Goal: Information Seeking & Learning: Compare options

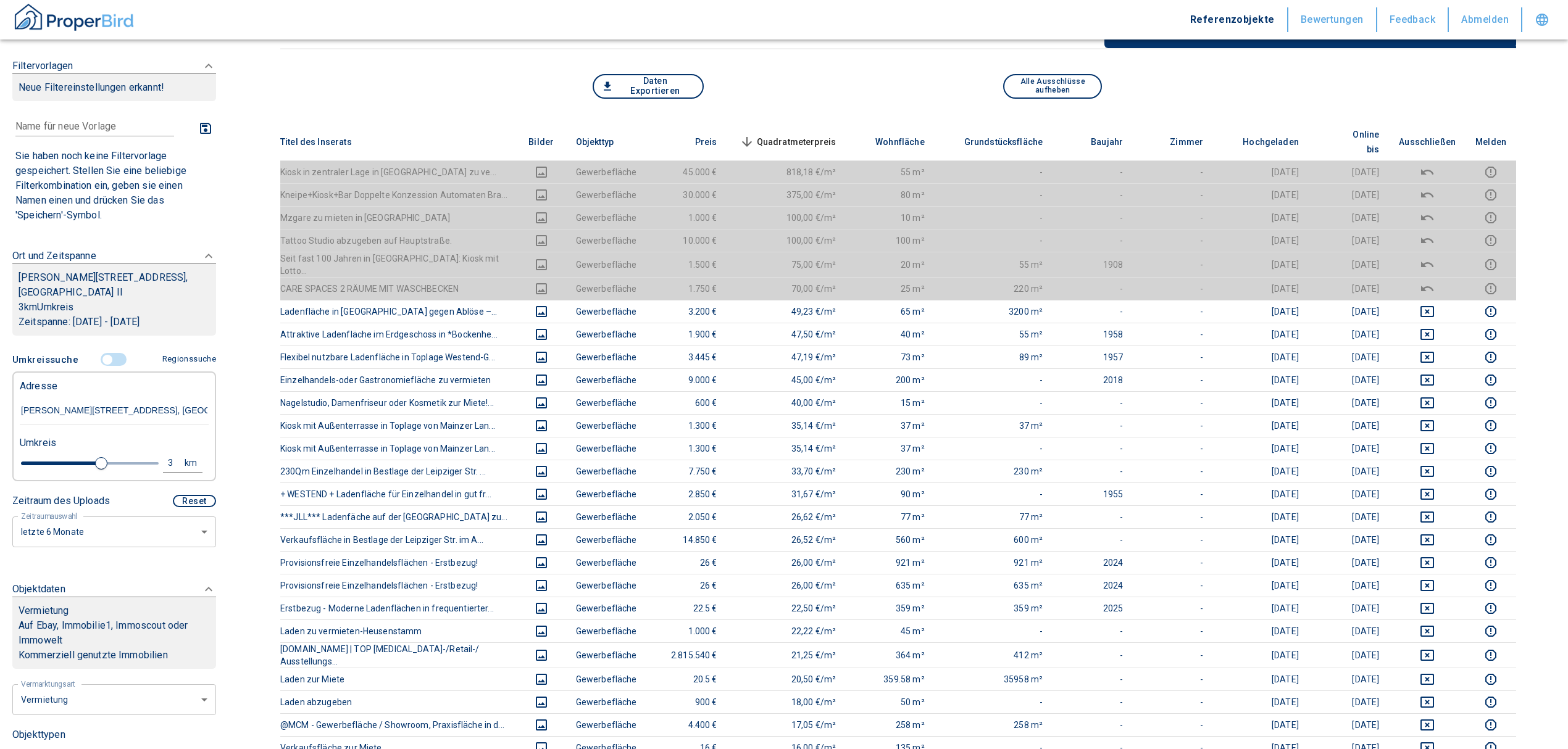
scroll to position [50, 0]
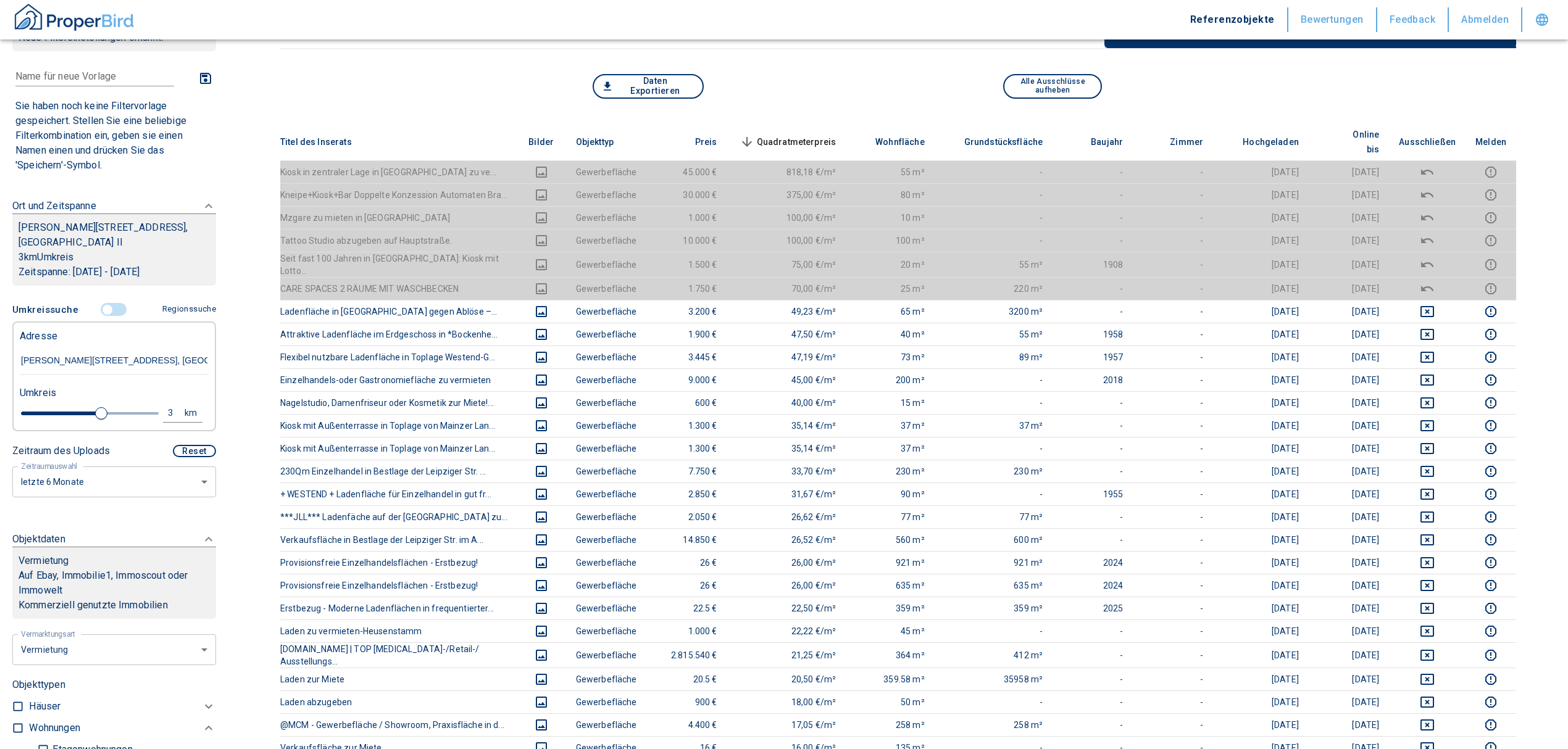
click at [104, 309] on input "controlled" at bounding box center [108, 310] width 37 height 13
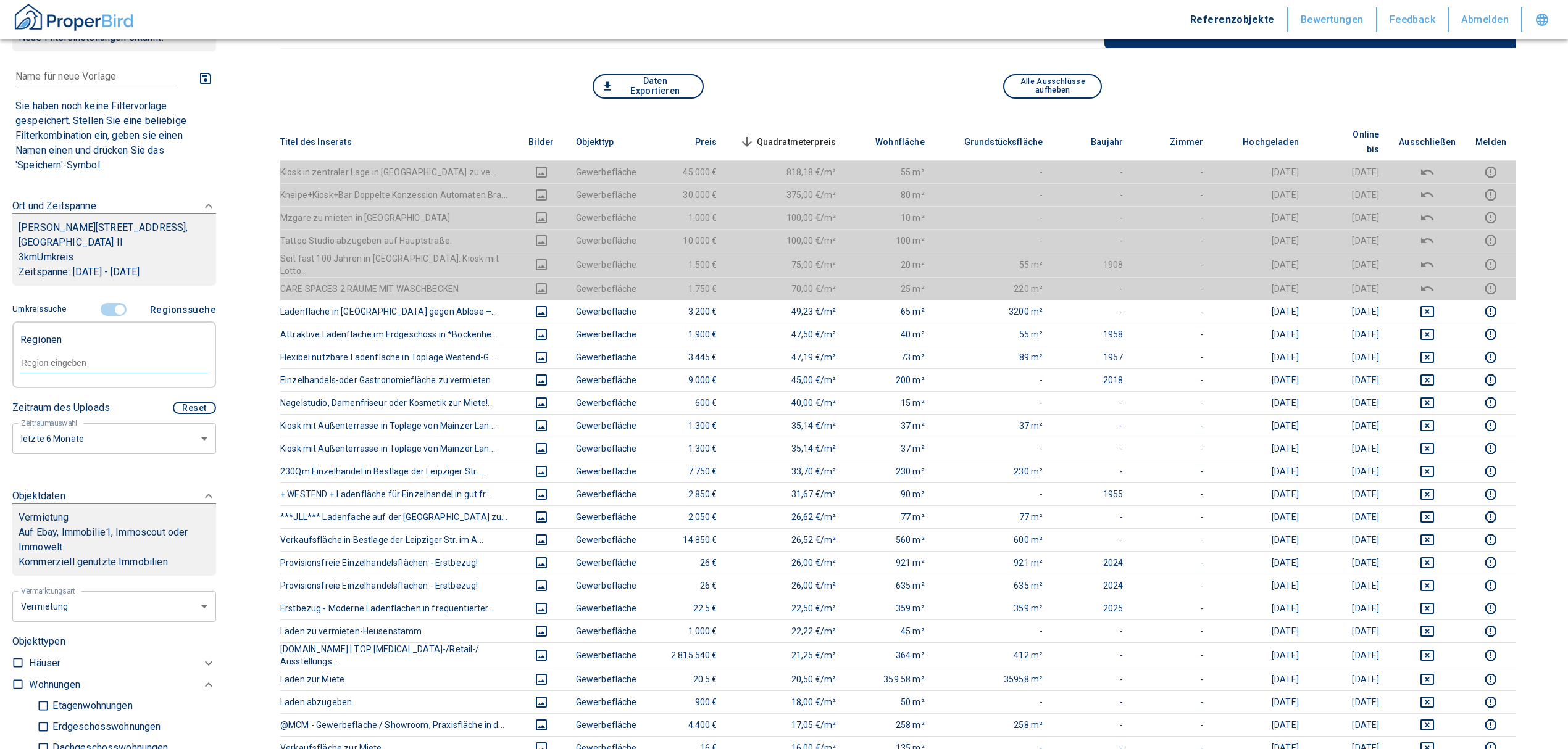
click at [110, 307] on input "controlled" at bounding box center [120, 310] width 37 height 13
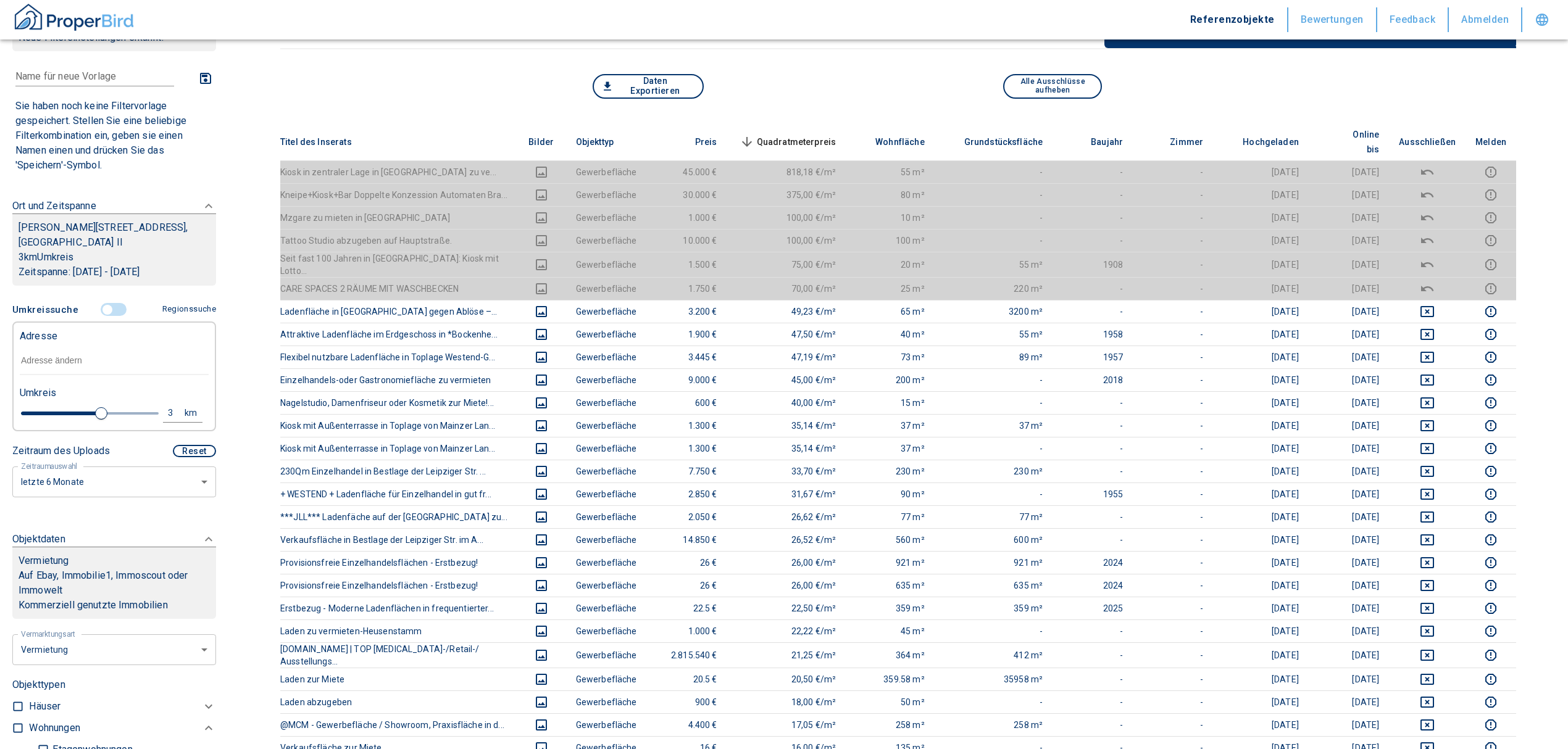
click at [100, 361] on input "text" at bounding box center [114, 360] width 189 height 29
type input "2020"
type input "2.8"
type input "2020"
type input "2.2"
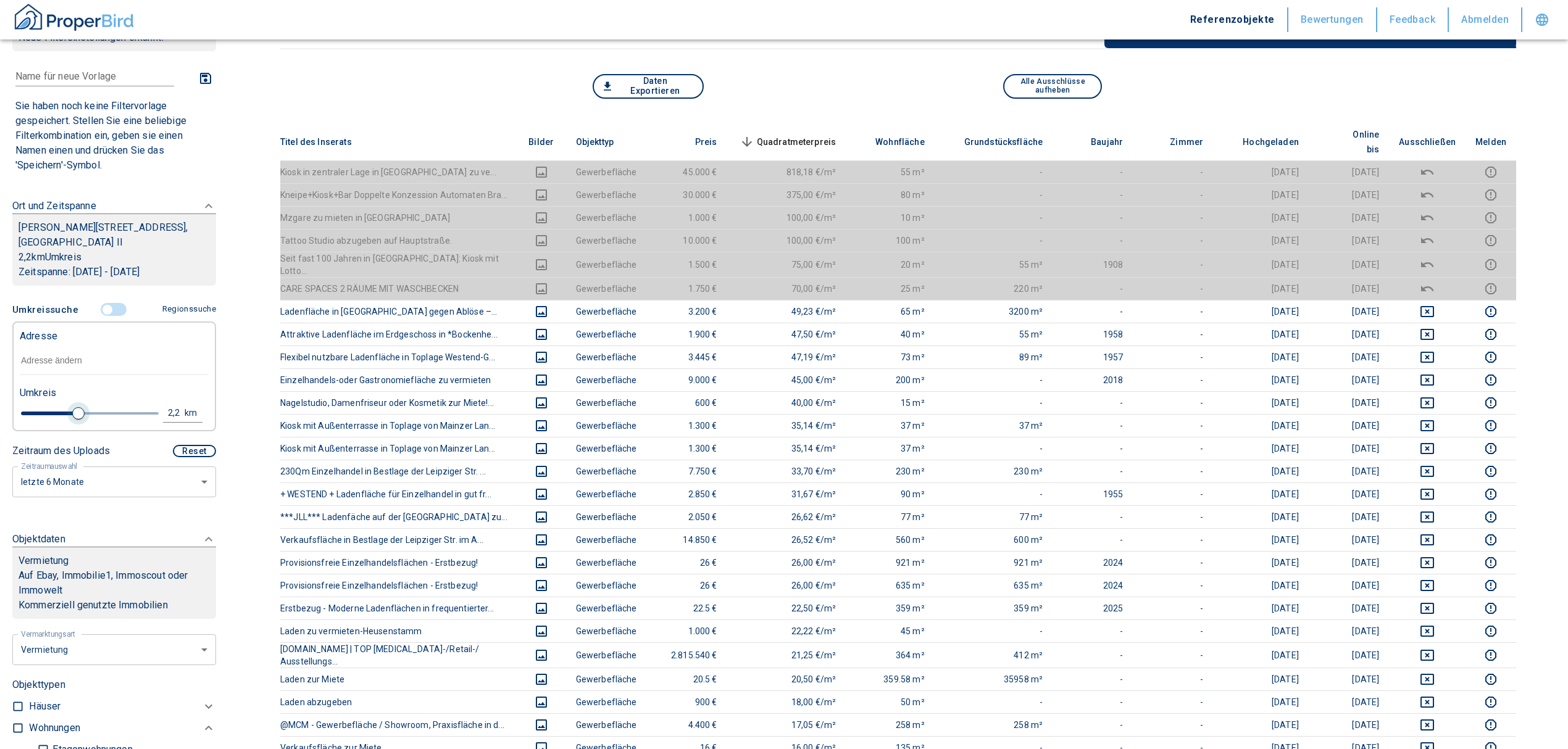
type input "2020"
type input "1.6"
type input "2020"
type input "1.4"
type input "2020"
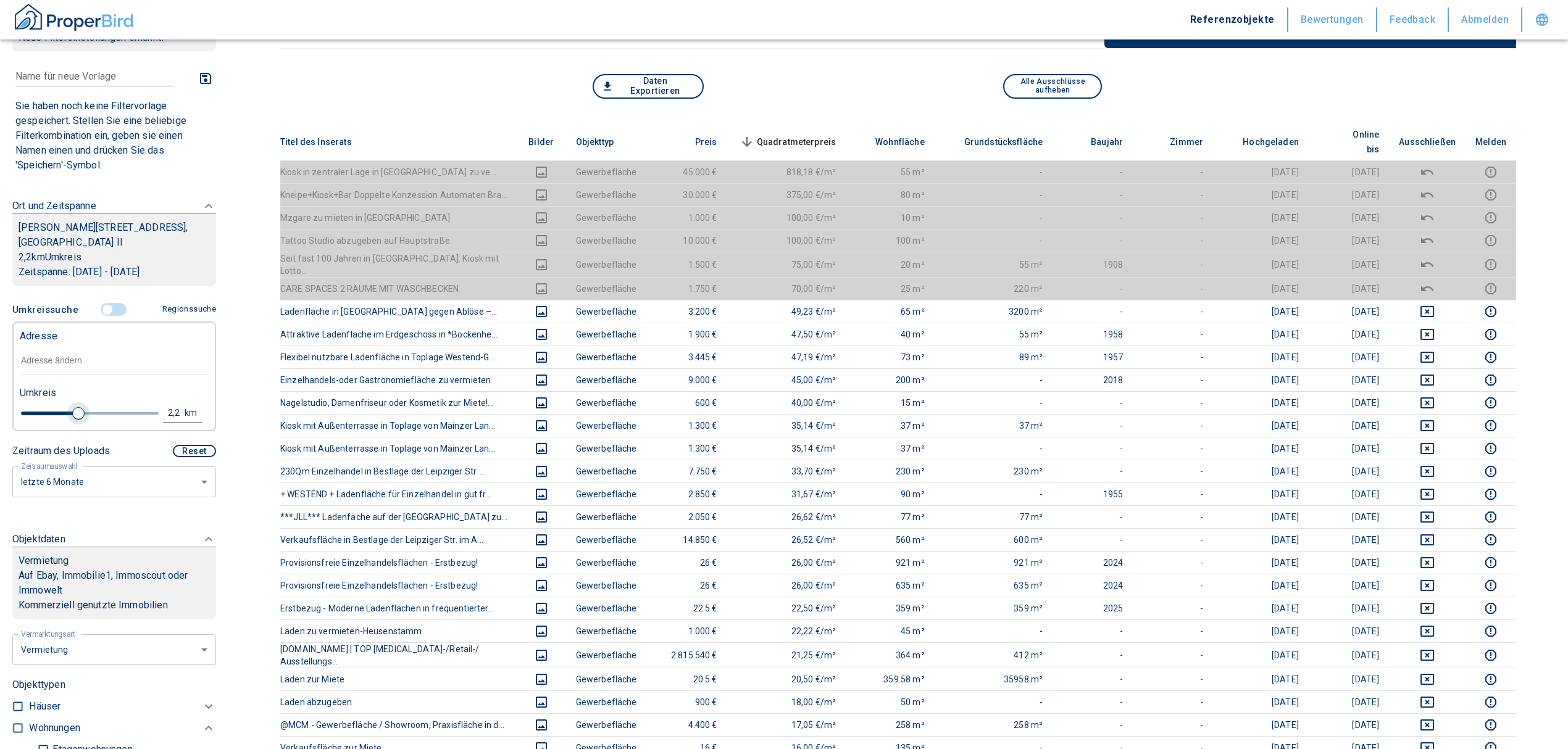
type input "1.2"
type input "2020"
type input "1"
drag, startPoint x: 94, startPoint y: 406, endPoint x: 41, endPoint y: 411, distance: 53.2
click at [41, 411] on span at bounding box center [43, 413] width 12 height 12
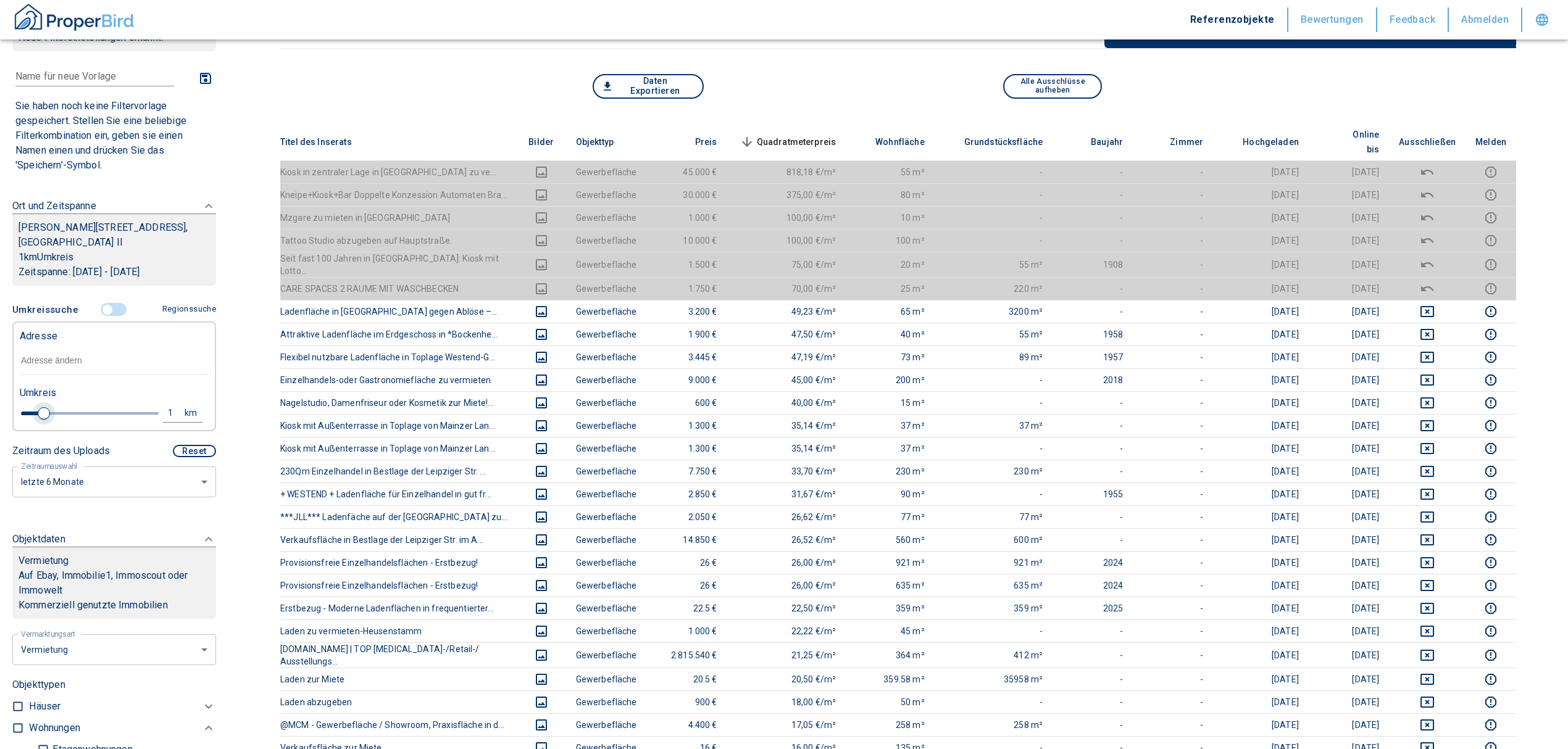
type input "2020"
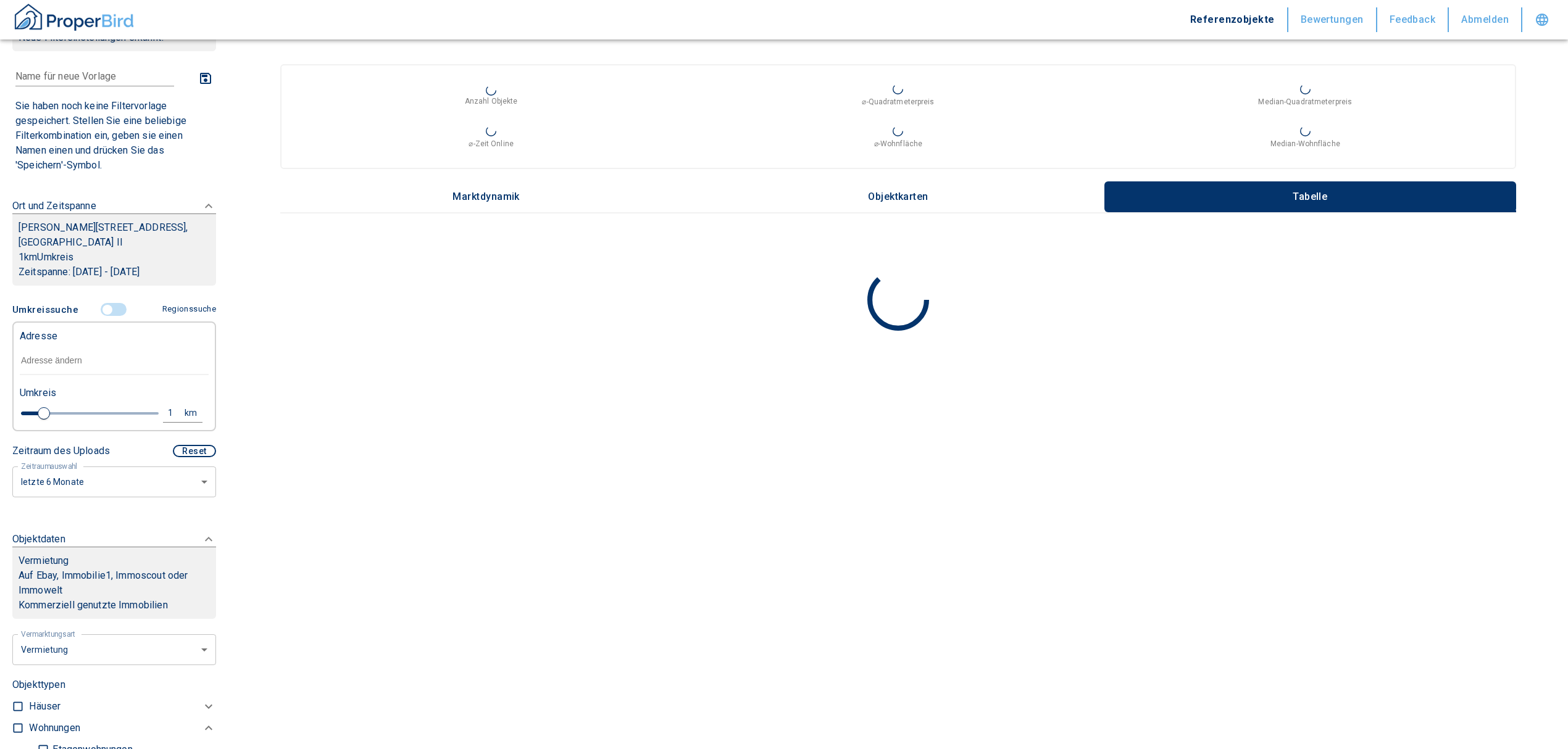
click at [42, 357] on input "text" at bounding box center [114, 360] width 189 height 29
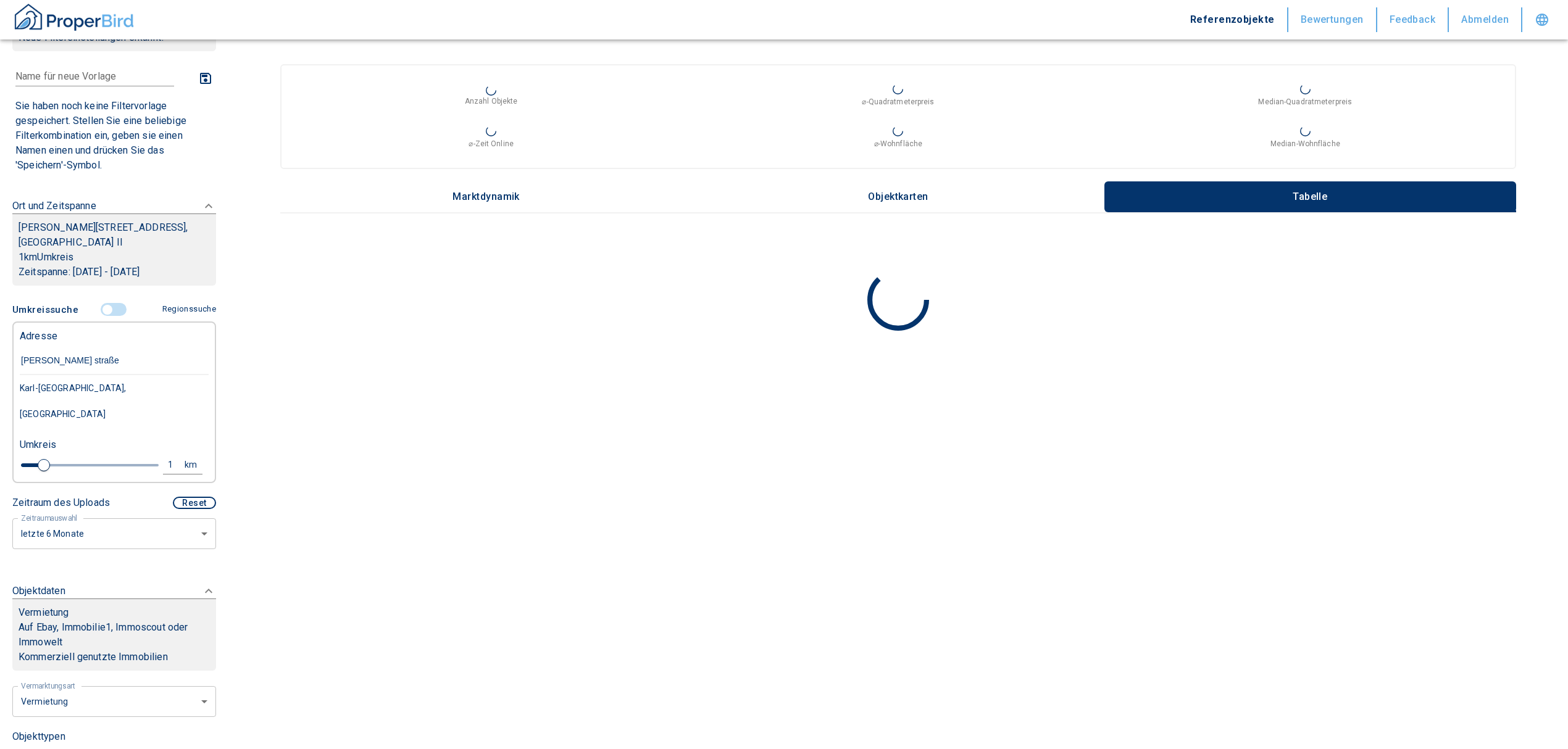
type input "[PERSON_NAME][STREET_ADDRESS]"
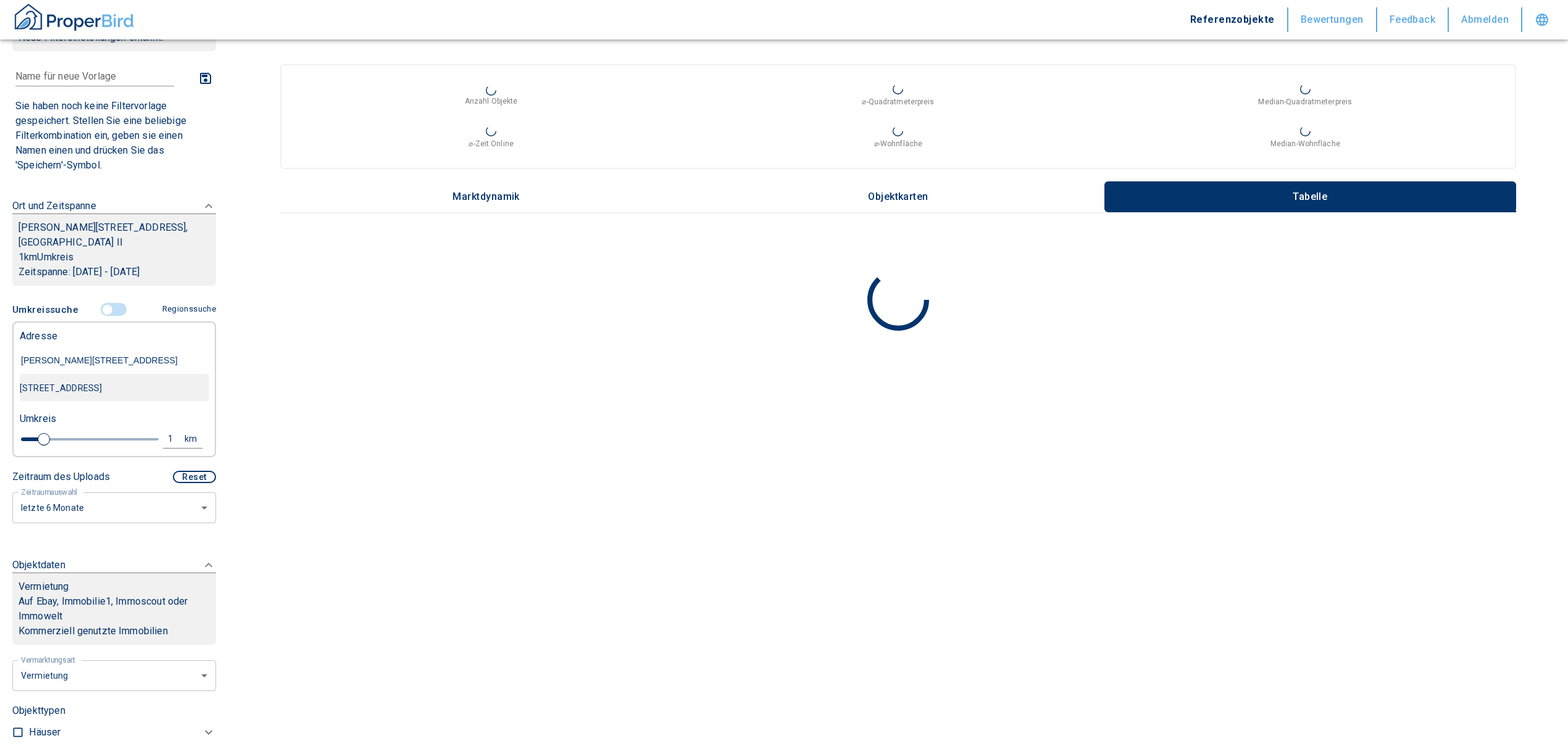
click at [82, 391] on div "[STREET_ADDRESS]" at bounding box center [114, 388] width 189 height 26
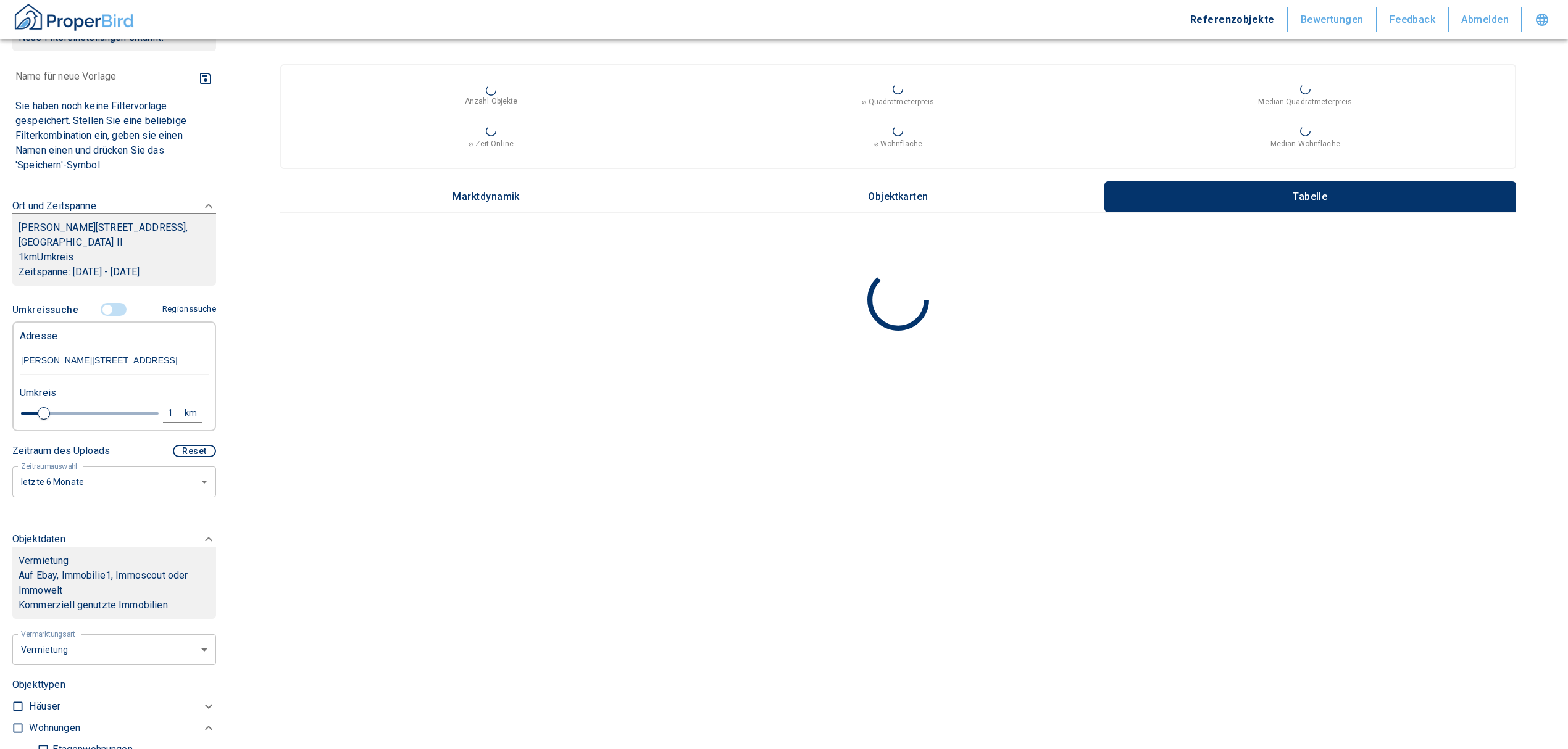
type input "2020"
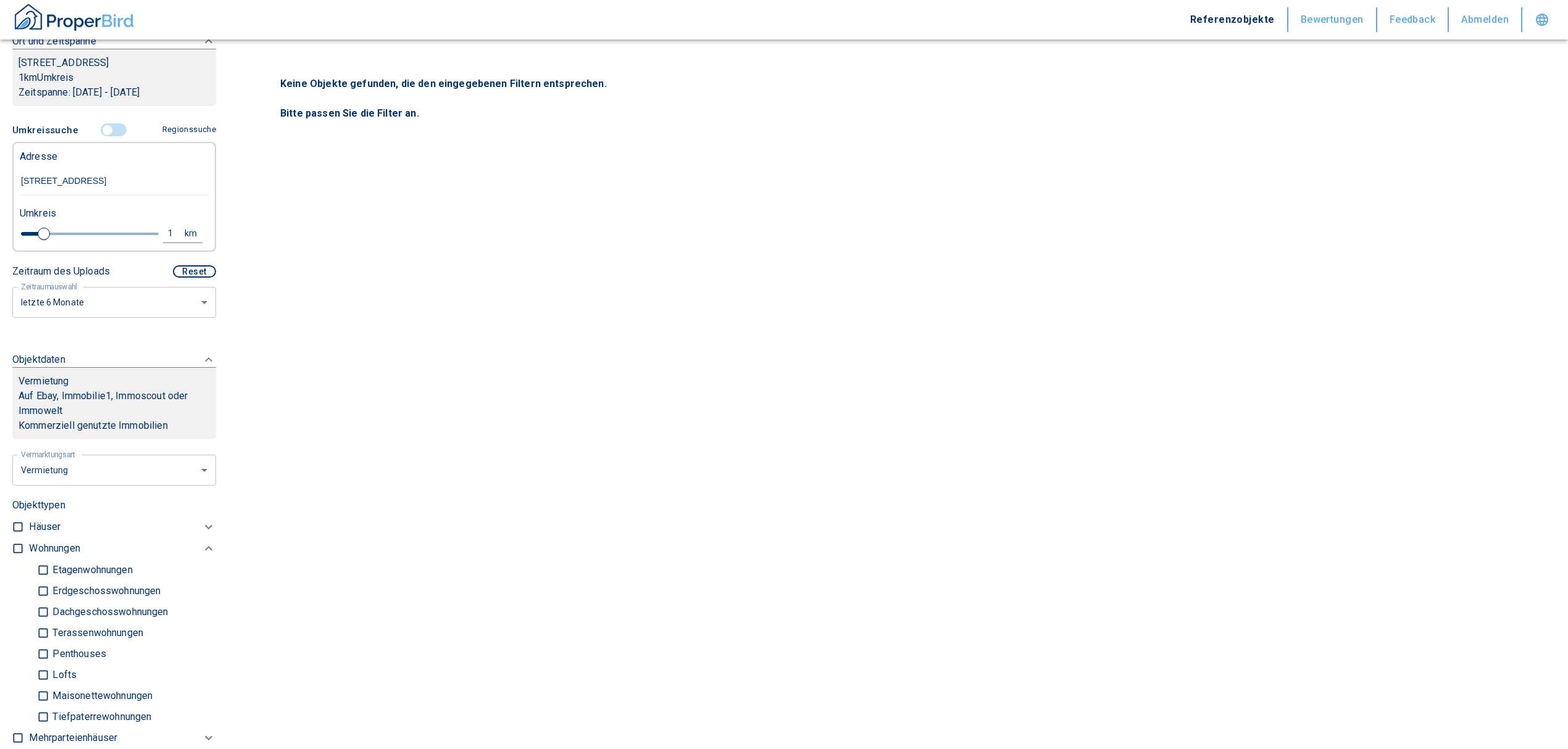
scroll to position [379, 0]
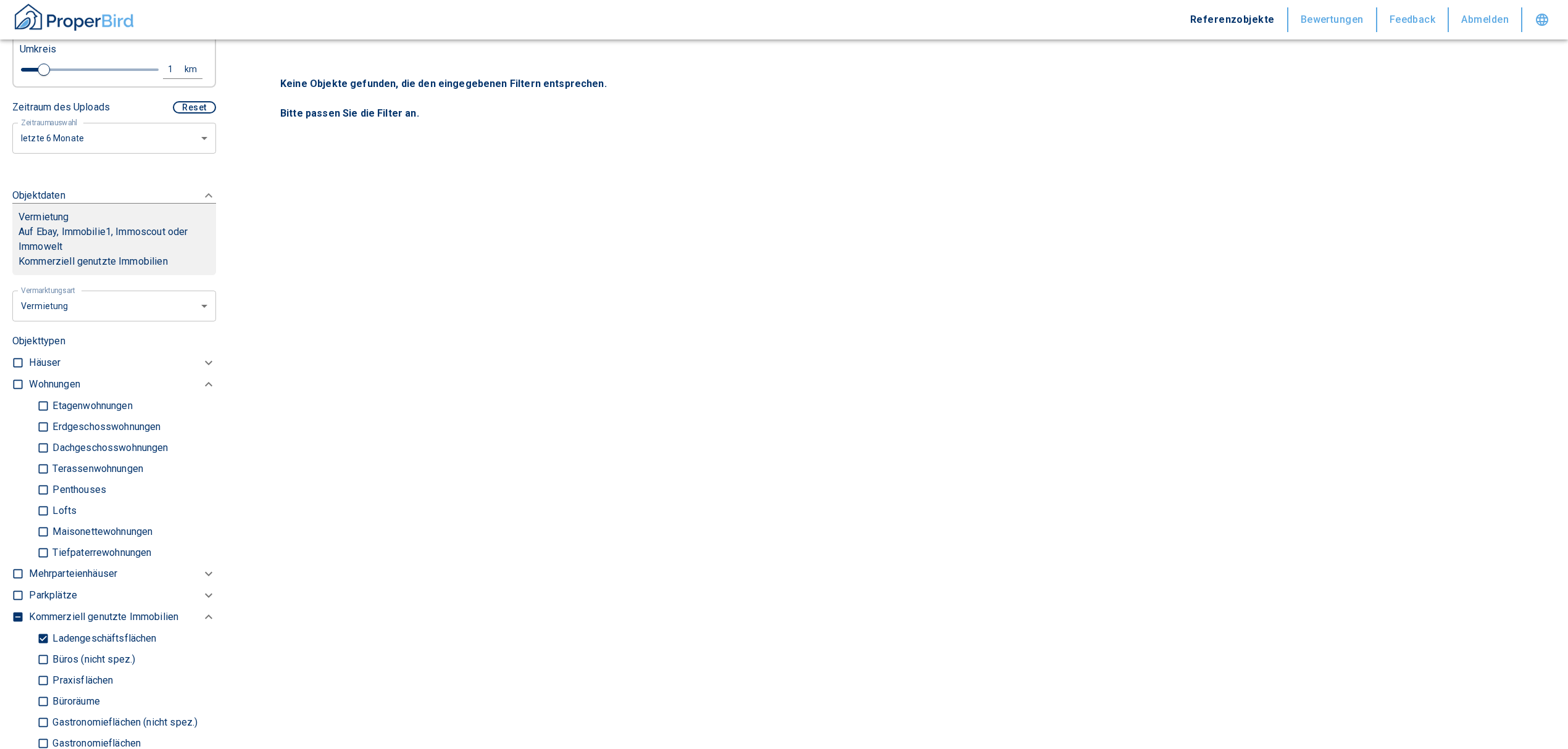
type input "[STREET_ADDRESS]"
click at [17, 379] on input "checkbox" at bounding box center [17, 384] width 12 height 12
checkbox input "true"
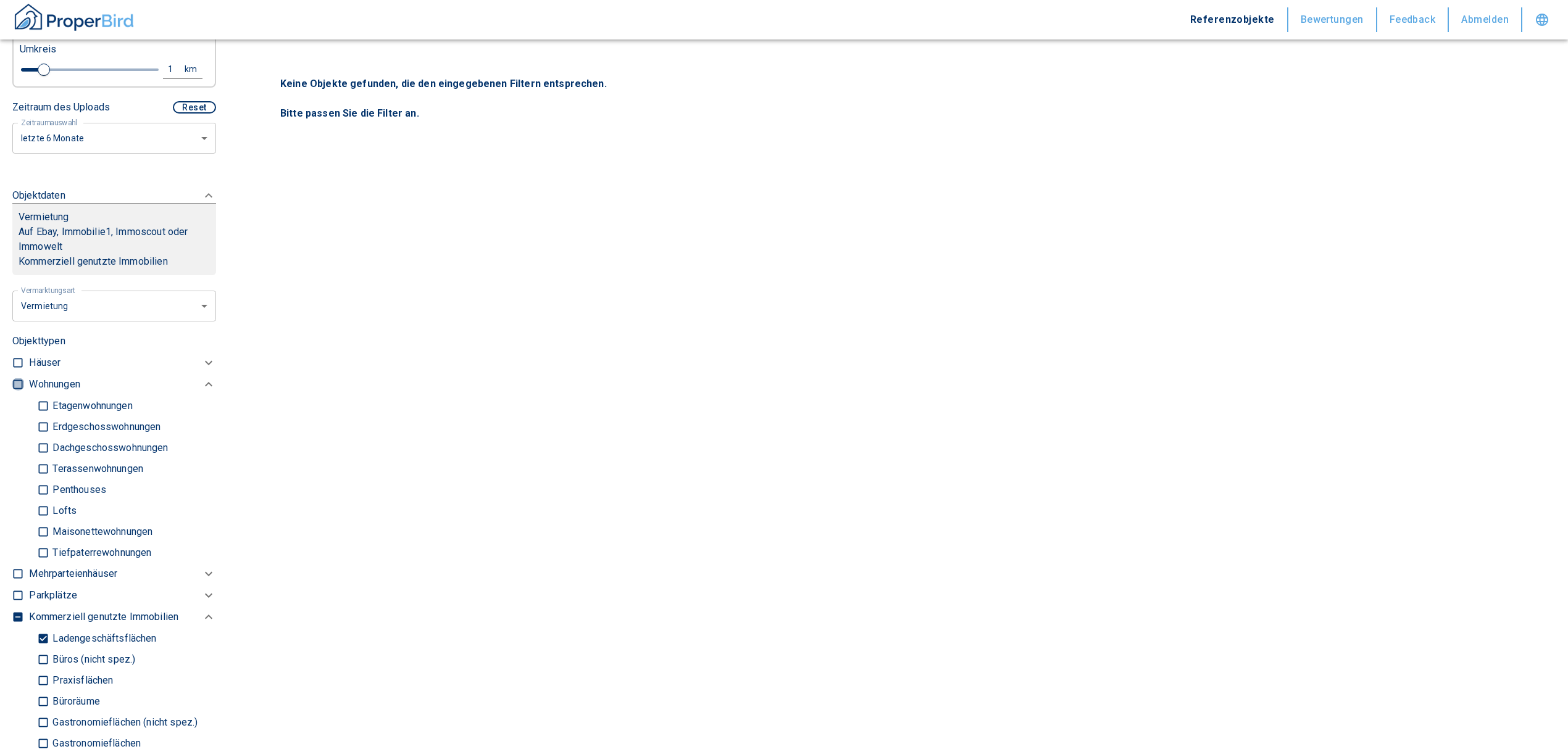
checkbox input "true"
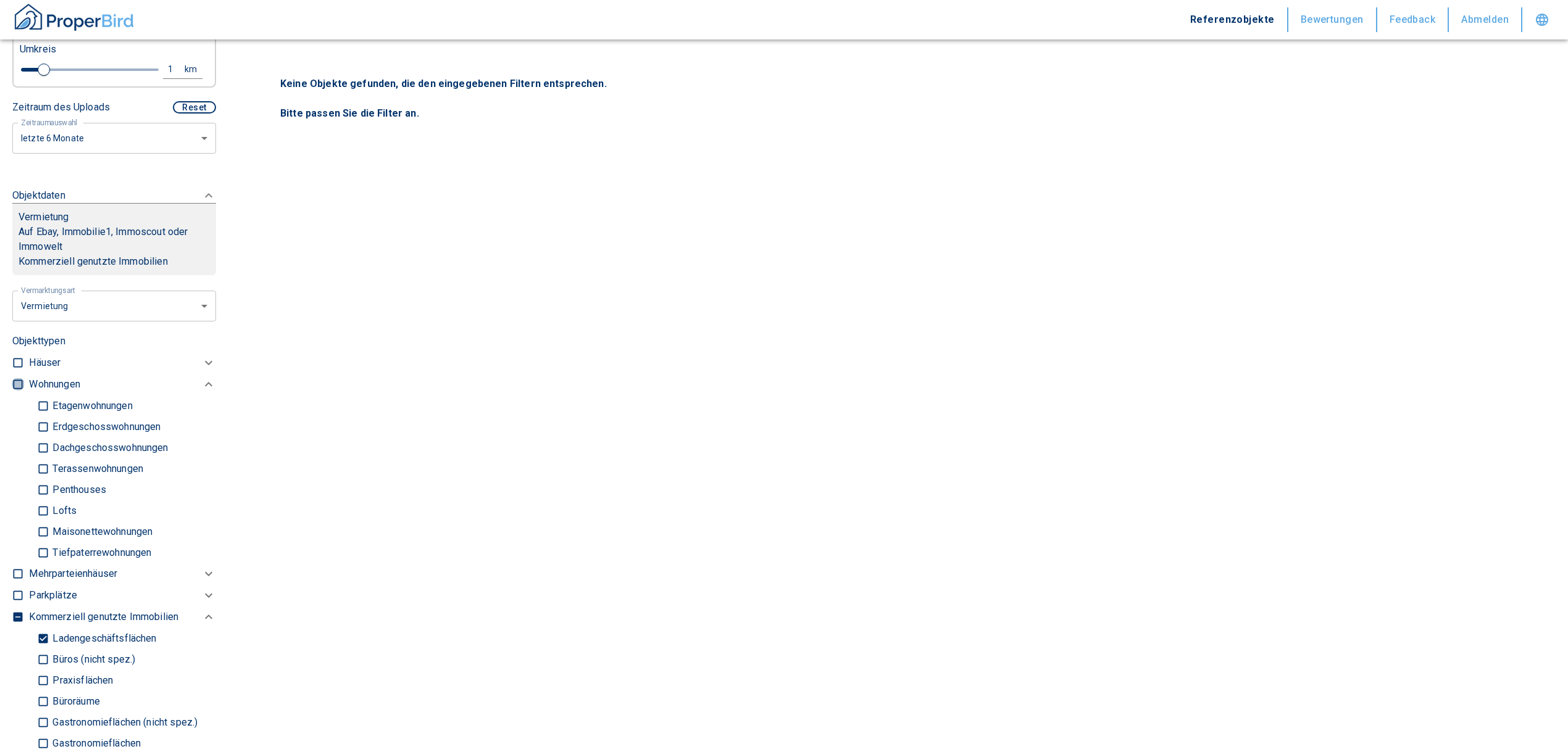
checkbox input "true"
type input "2020"
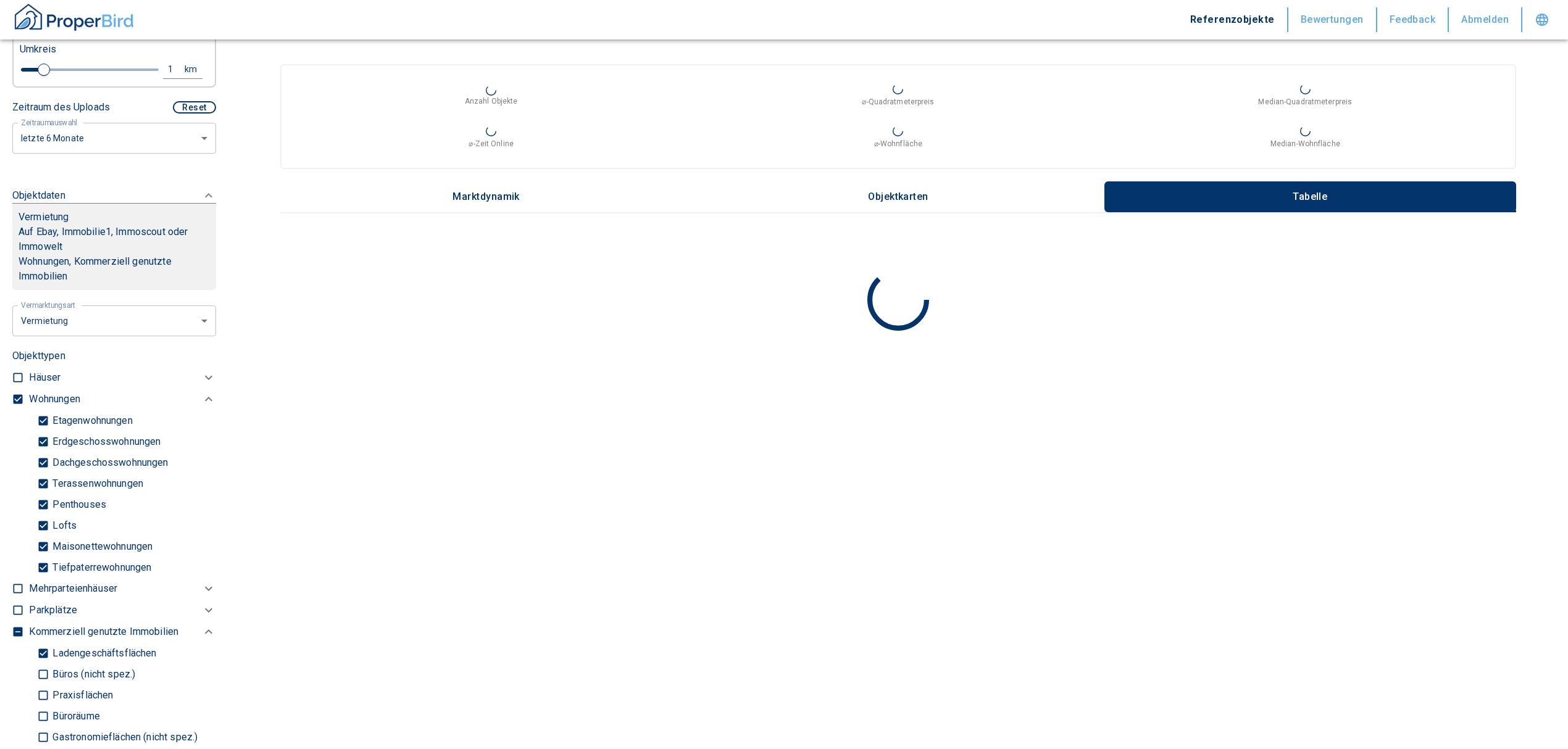
click at [43, 568] on input "Tiefpaterrewohnungen" at bounding box center [43, 567] width 12 height 22
checkbox input "false"
type input "2020"
click at [43, 653] on input "Ladengeschäftsflächen" at bounding box center [43, 653] width 12 height 22
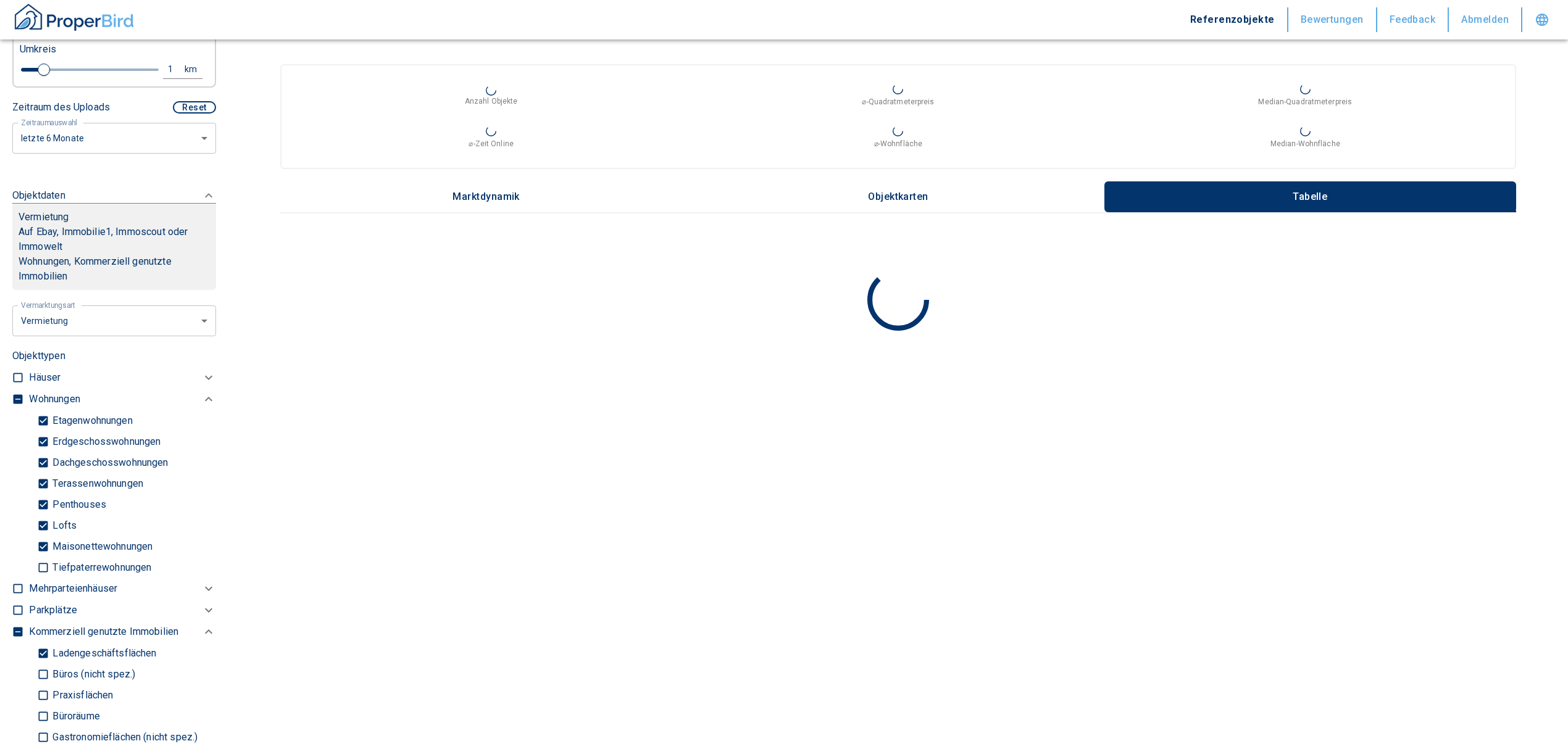
checkbox input "false"
type input "2020"
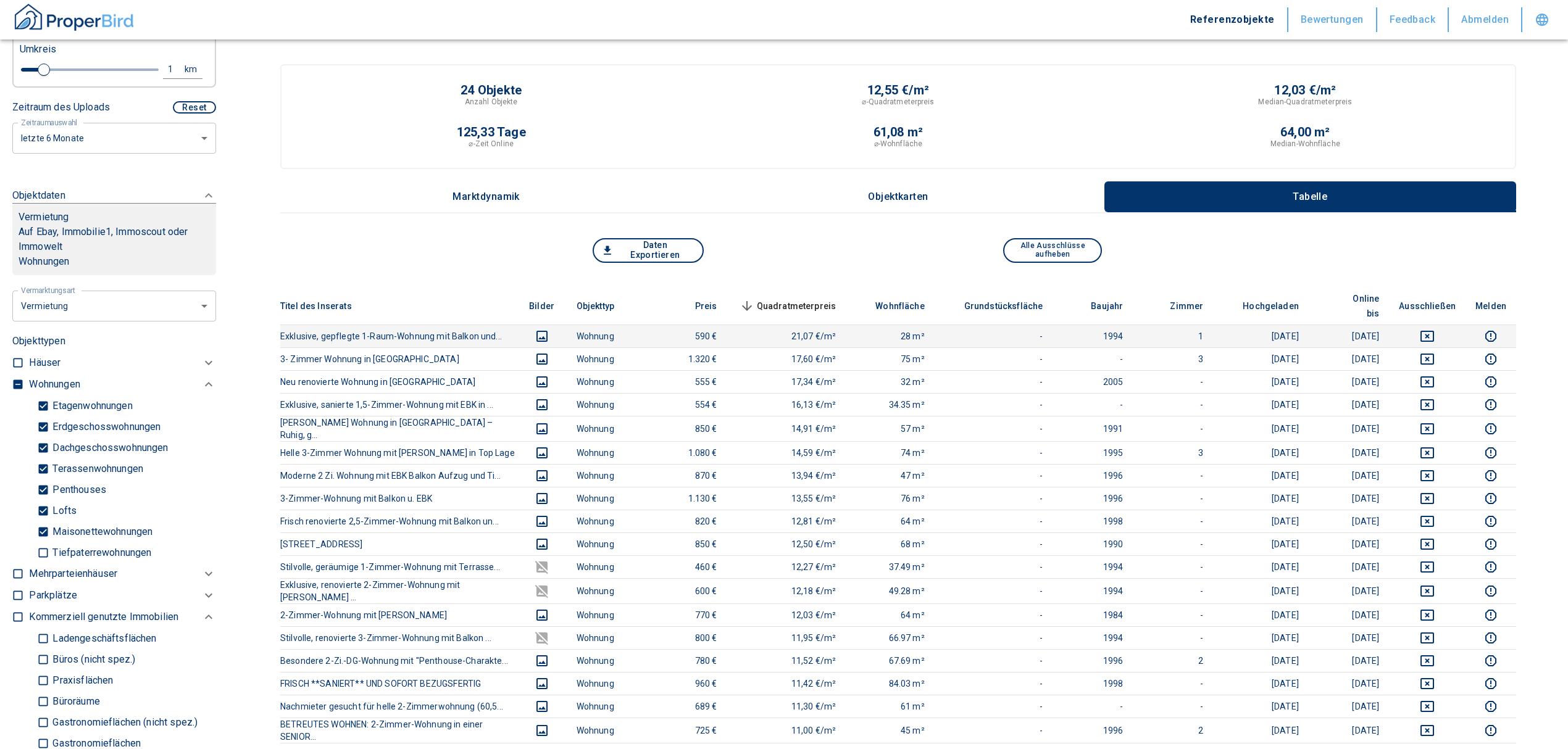
click at [1434, 331] on icon "deselect this listing" at bounding box center [1427, 336] width 13 height 11
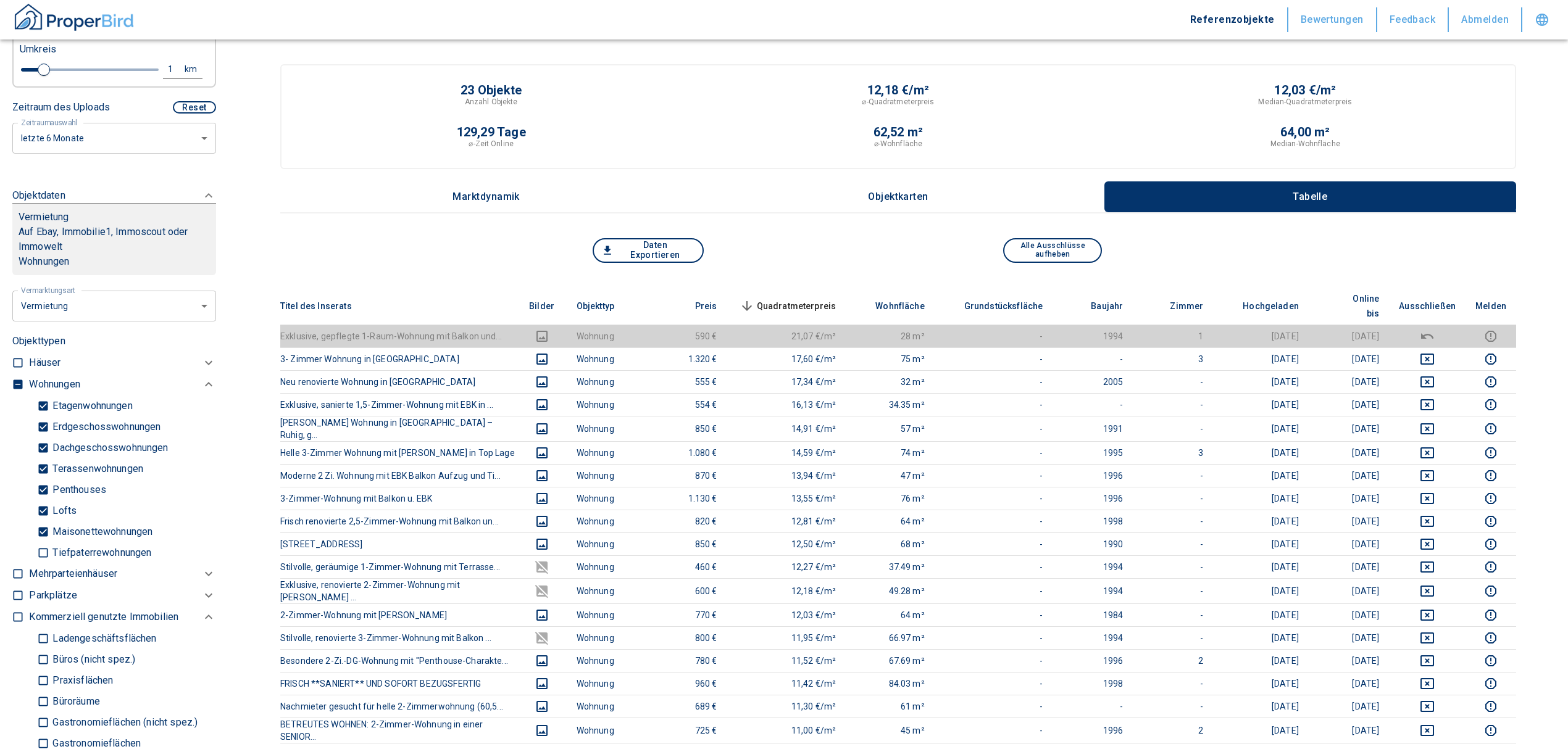
click at [826, 299] on span "Quadratmeterpreis sorted descending" at bounding box center [787, 306] width 99 height 15
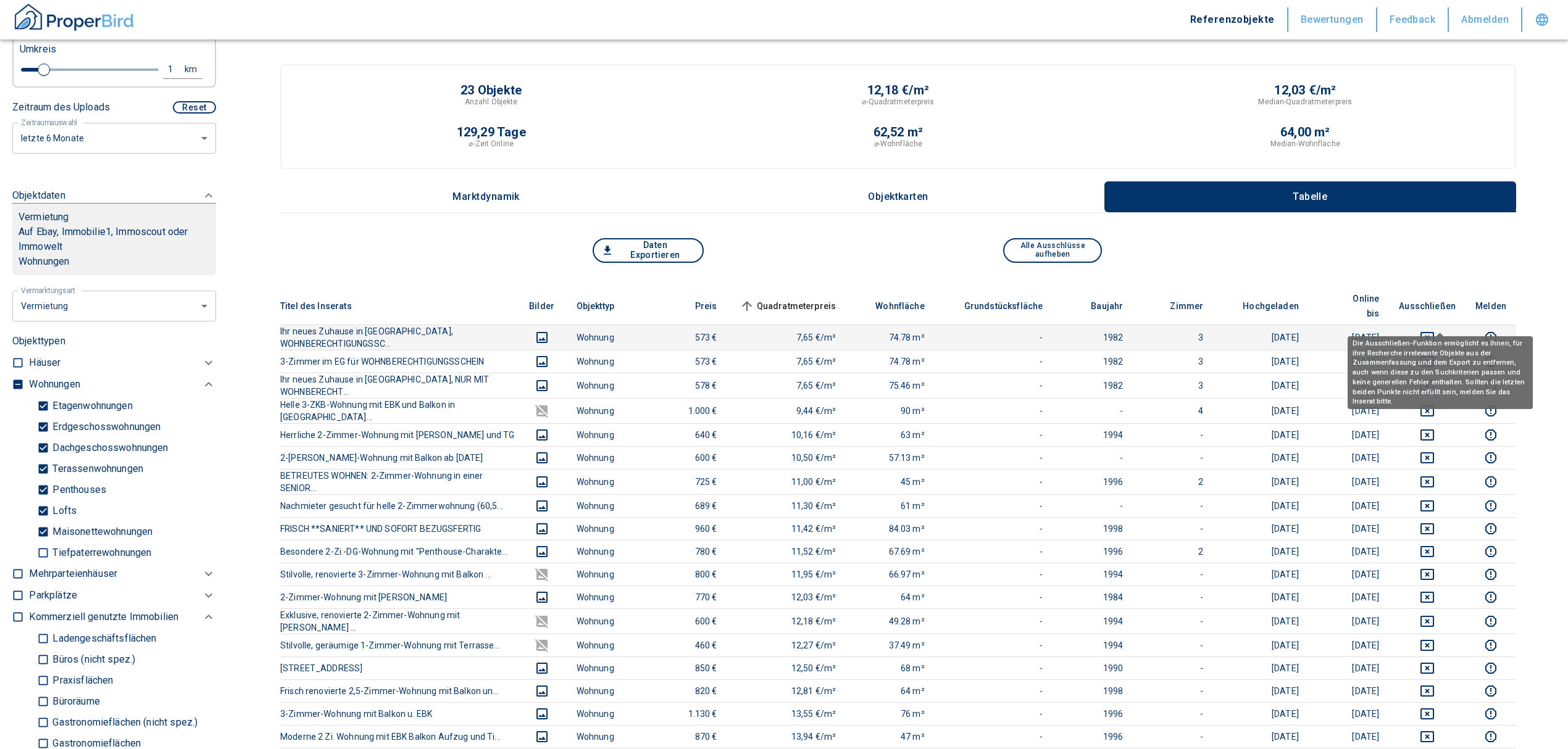
click at [1435, 330] on icon "deselect this listing" at bounding box center [1427, 337] width 15 height 15
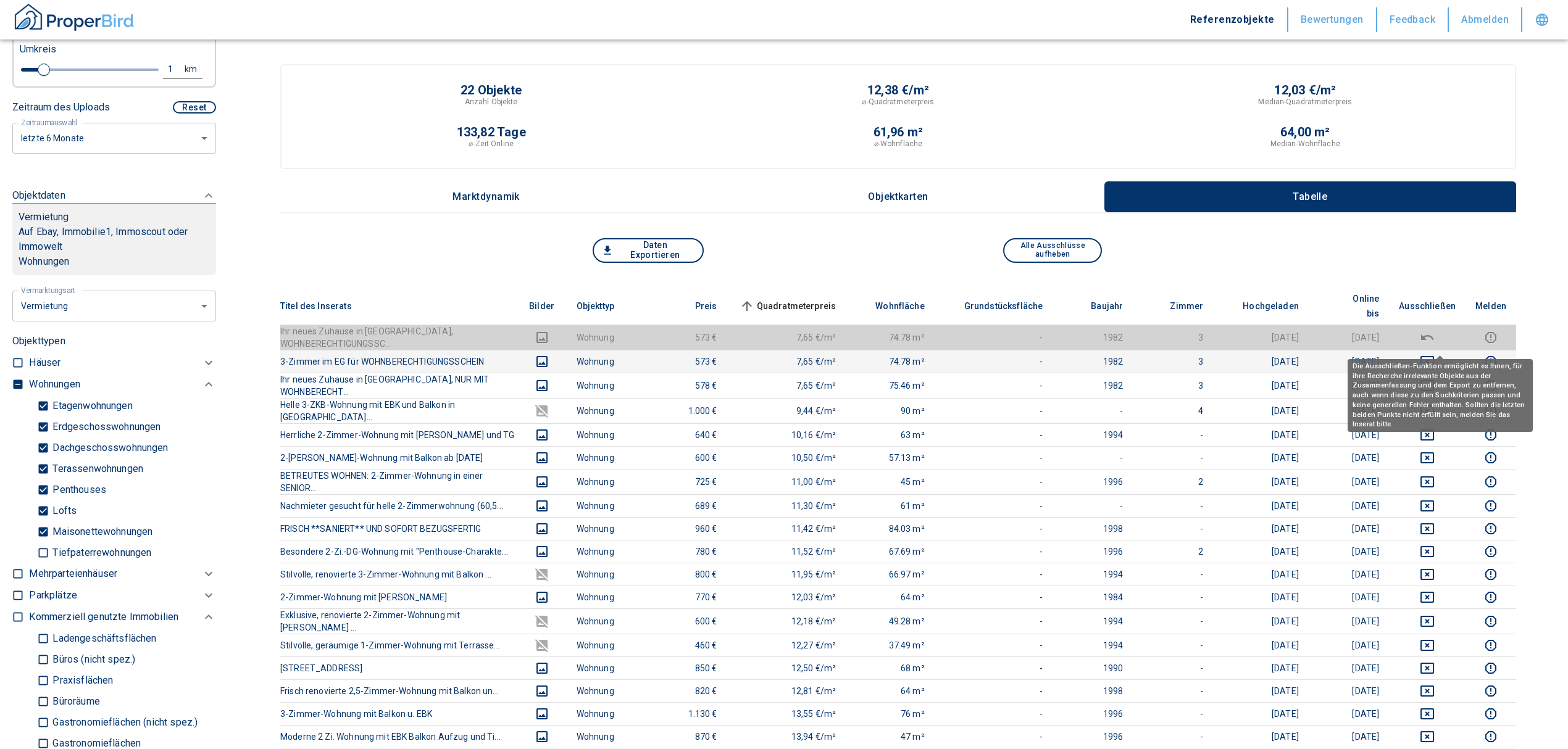
click at [1435, 354] on icon "deselect this listing" at bounding box center [1427, 361] width 15 height 15
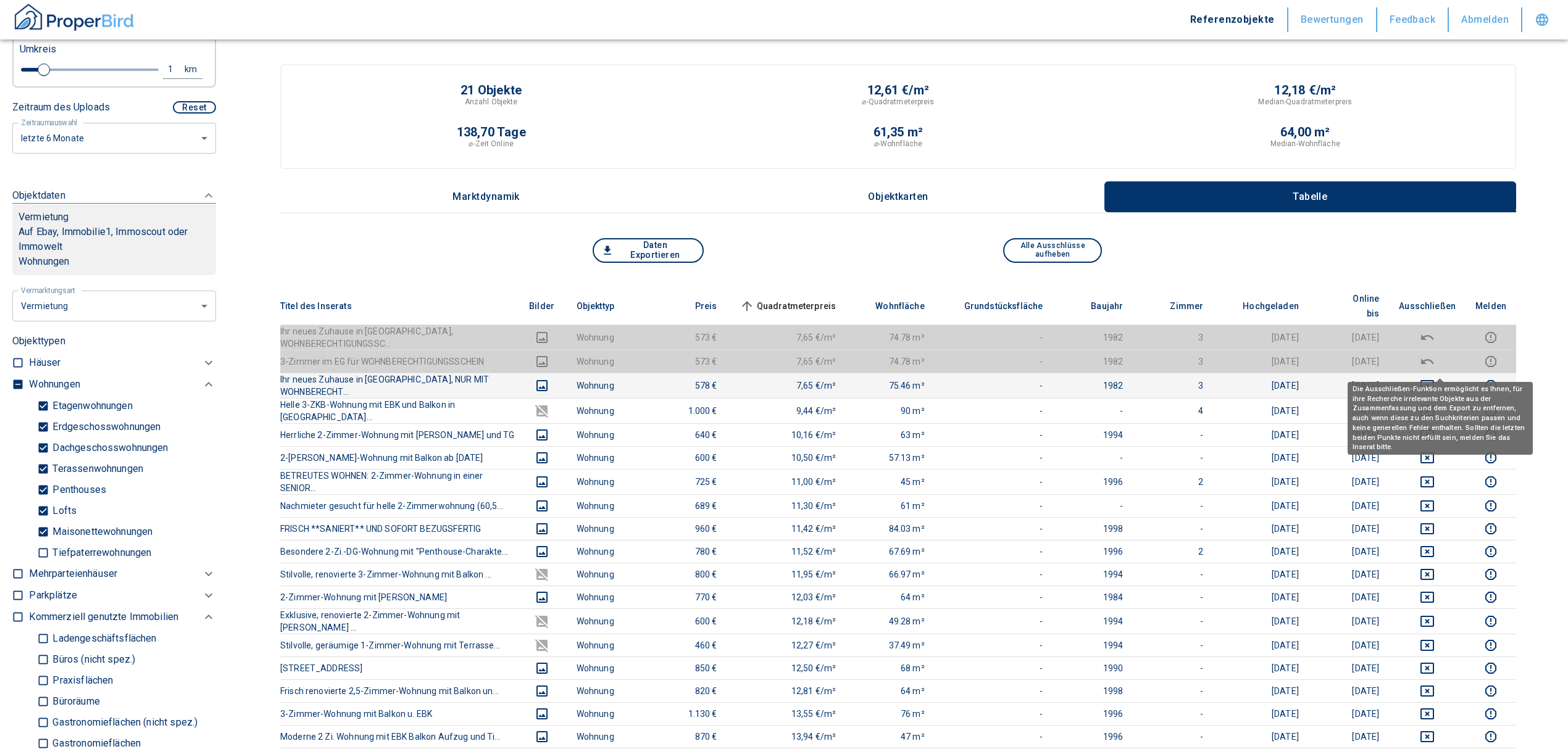
click at [1435, 378] on icon "deselect this listing" at bounding box center [1427, 385] width 15 height 15
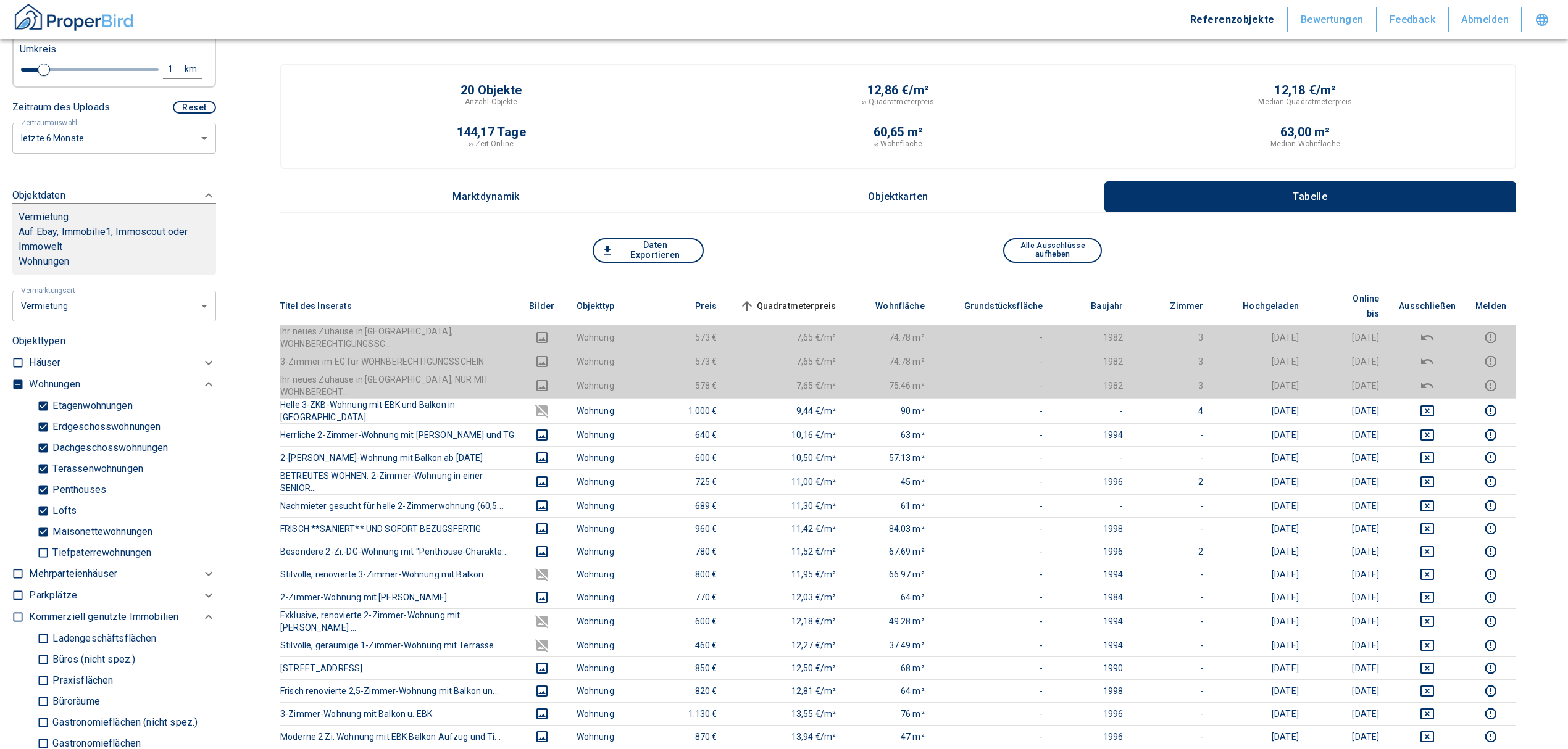
click at [820, 287] on th "Quadratmeterpreis sorted ascending" at bounding box center [786, 306] width 119 height 38
click at [812, 299] on span "Quadratmeterpreis sorted ascending" at bounding box center [787, 306] width 99 height 15
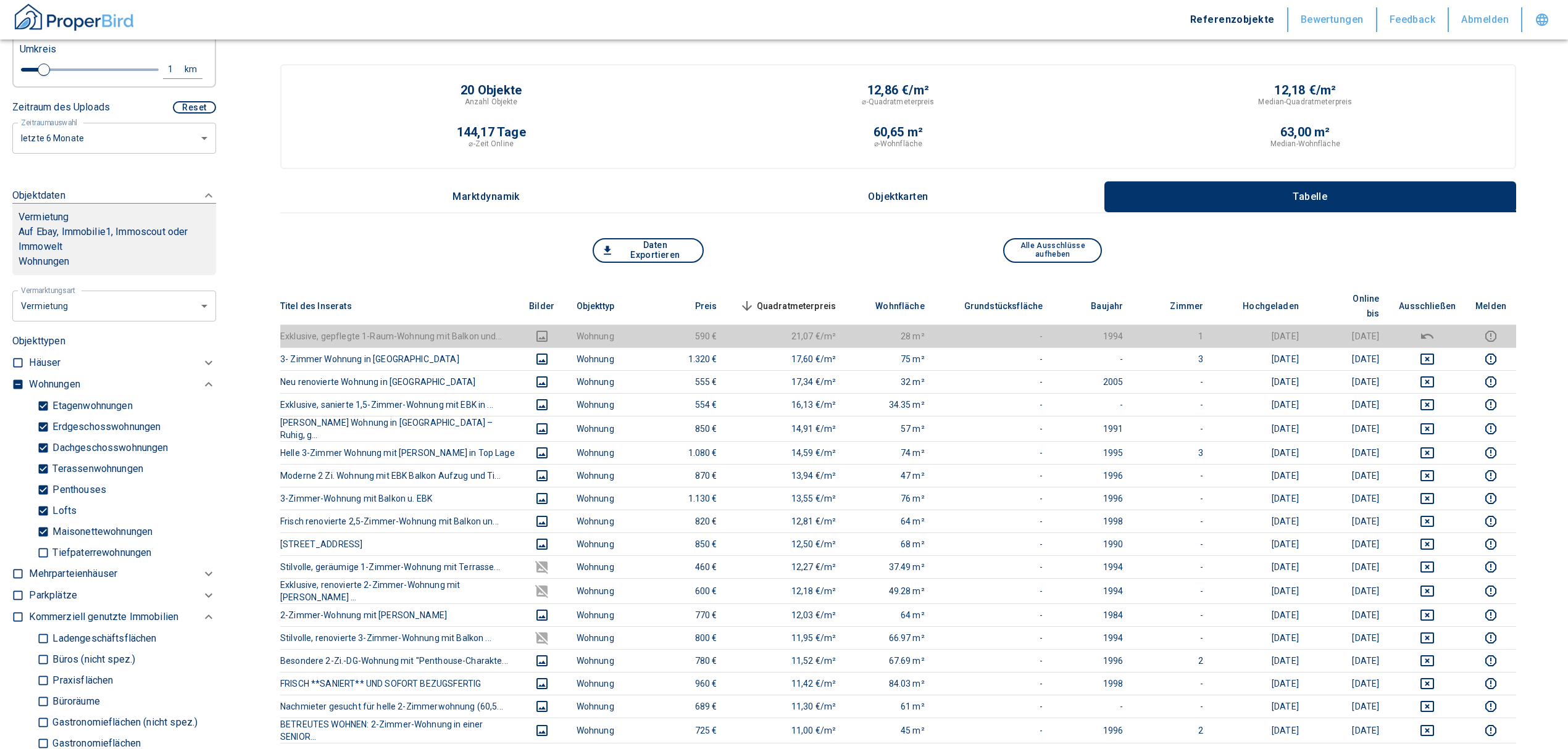
click at [798, 299] on span "Quadratmeterpreis sorted descending" at bounding box center [787, 306] width 99 height 15
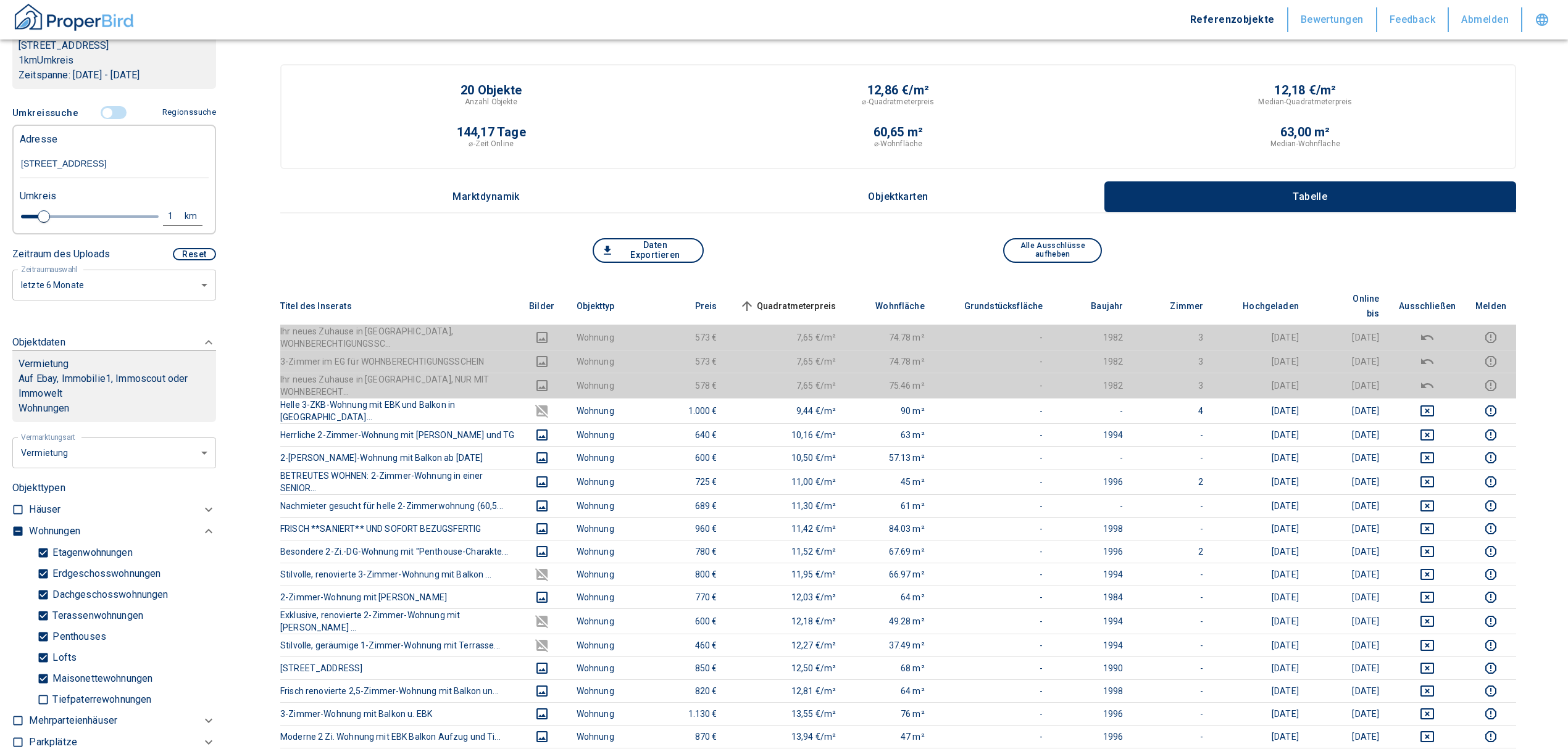
scroll to position [215, 0]
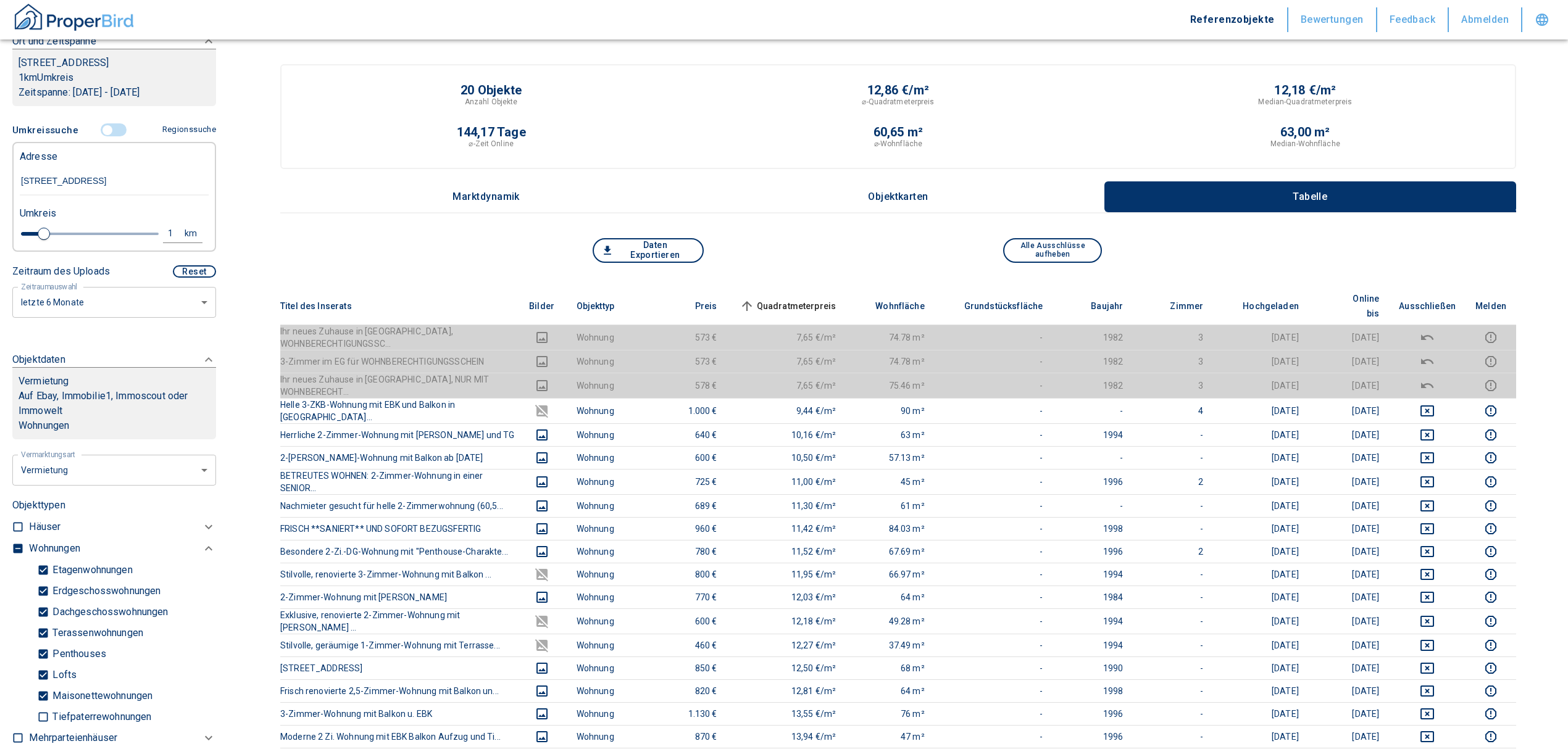
click at [99, 134] on input "controlled" at bounding box center [108, 130] width 37 height 13
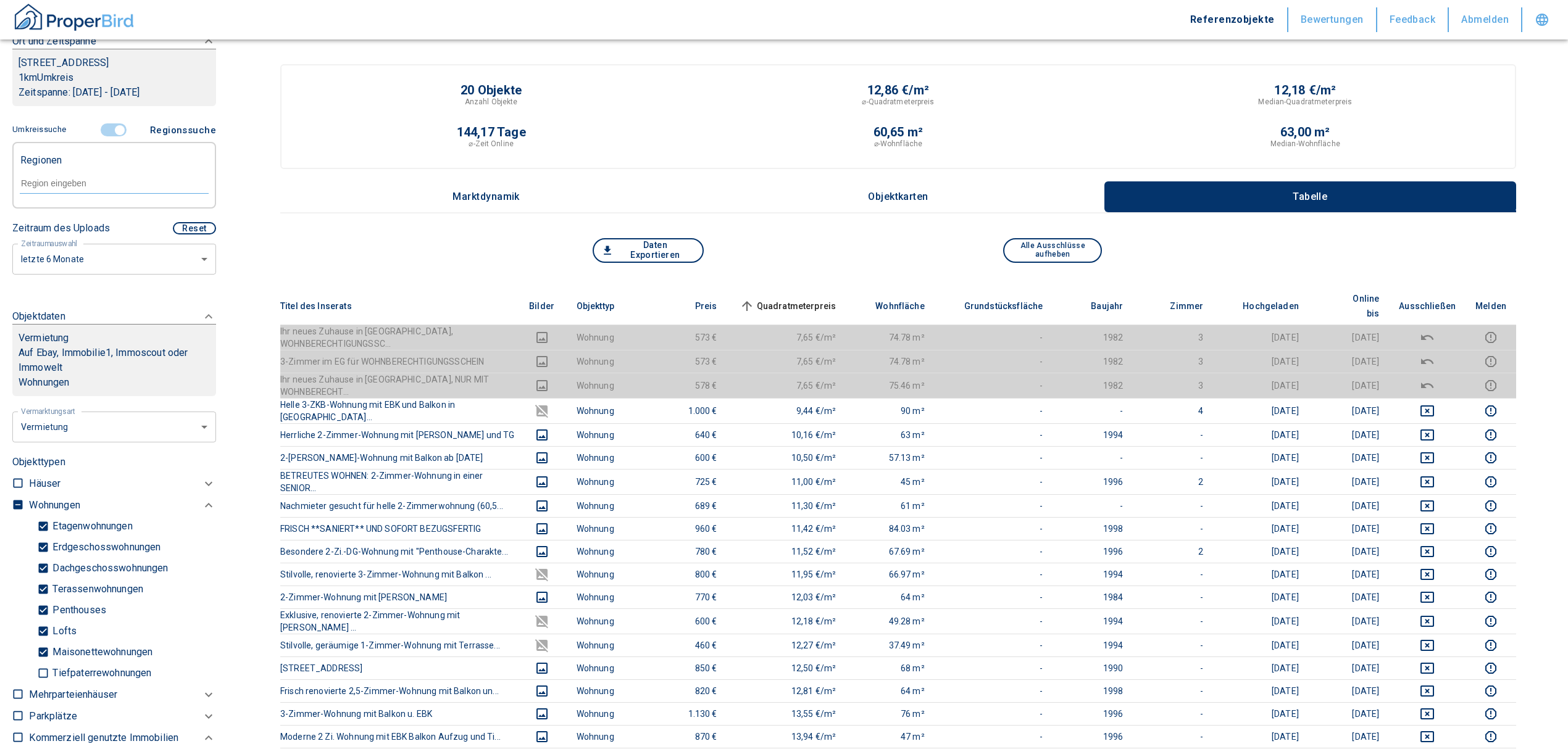
click at [84, 185] on input "text" at bounding box center [114, 183] width 189 height 11
click at [103, 215] on li "76189 [GEOGRAPHIC_DATA]" at bounding box center [108, 211] width 177 height 22
type input "76189"
type input "2020"
type input "76189 [GEOGRAPHIC_DATA]"
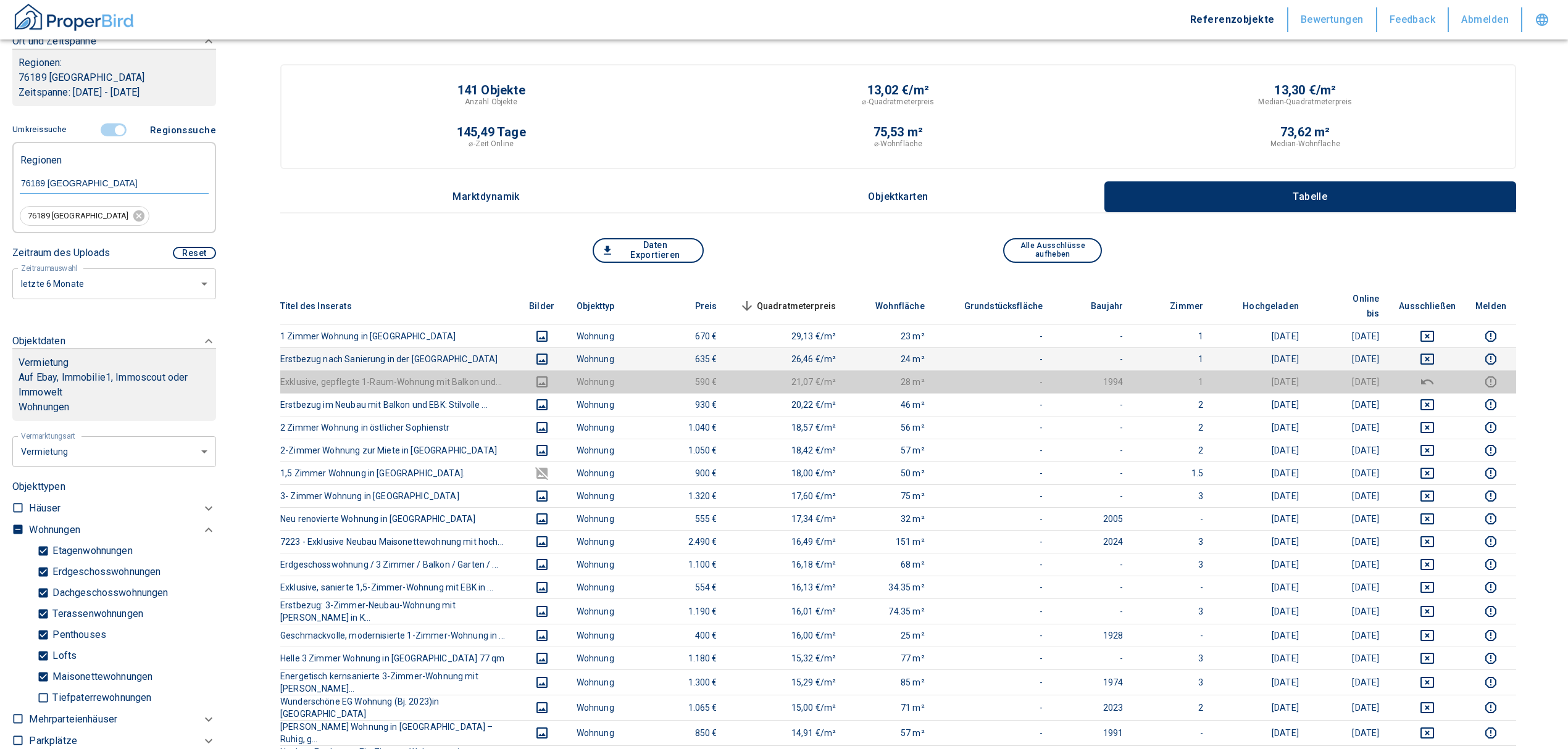
click at [1435, 352] on icon "deselect this listing" at bounding box center [1427, 359] width 15 height 15
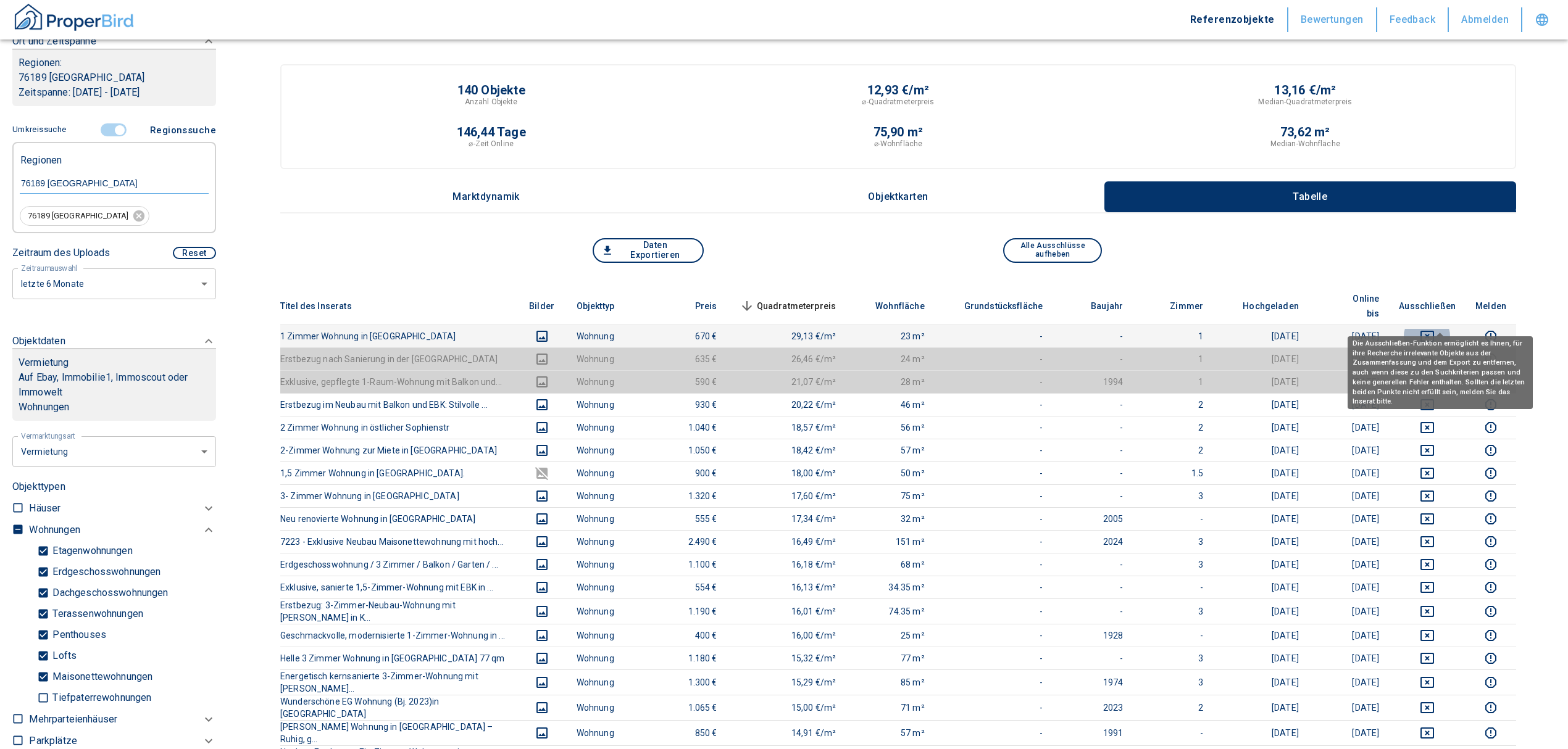
click at [1435, 329] on icon "deselect this listing" at bounding box center [1427, 336] width 15 height 15
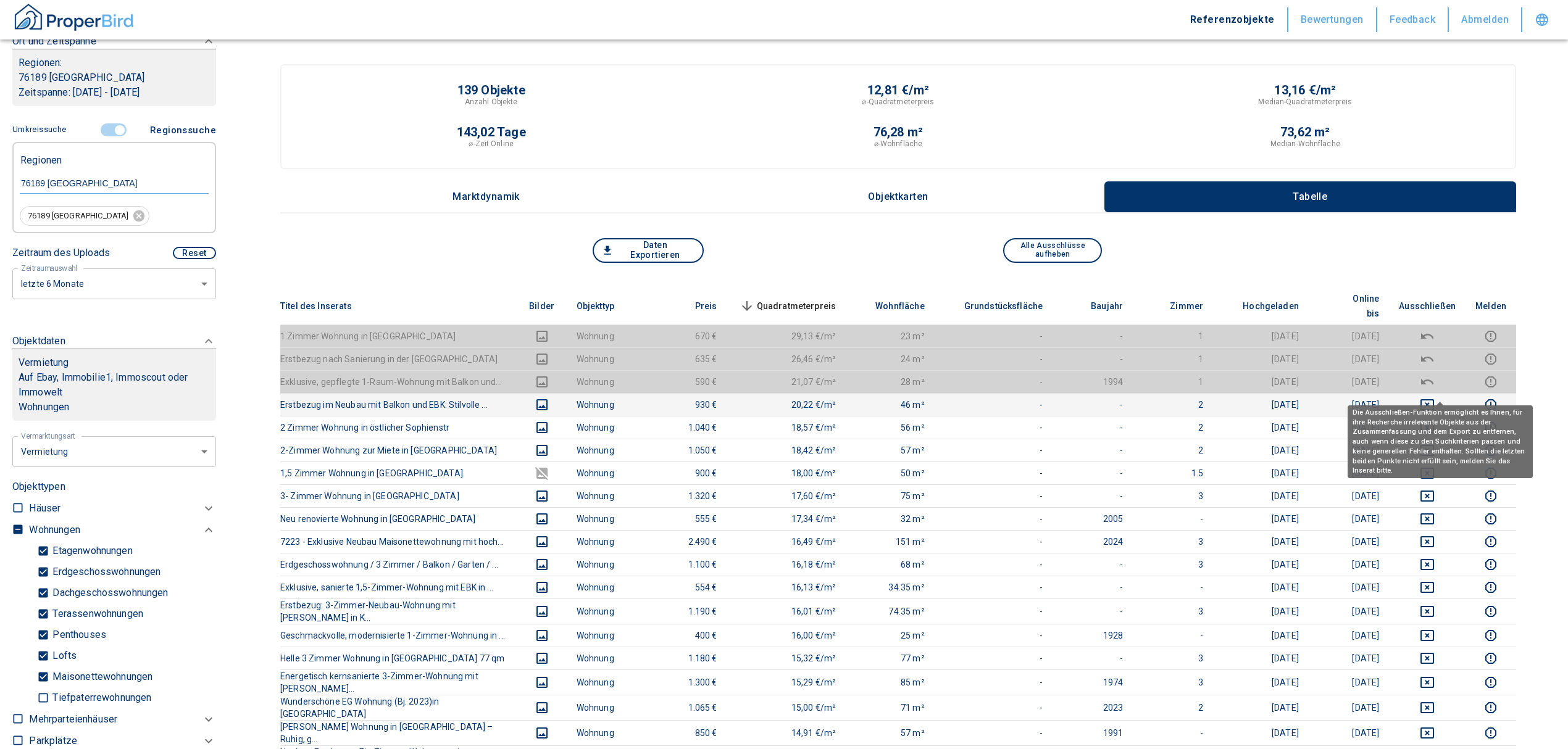
click at [1434, 399] on icon "deselect this listing" at bounding box center [1427, 404] width 13 height 11
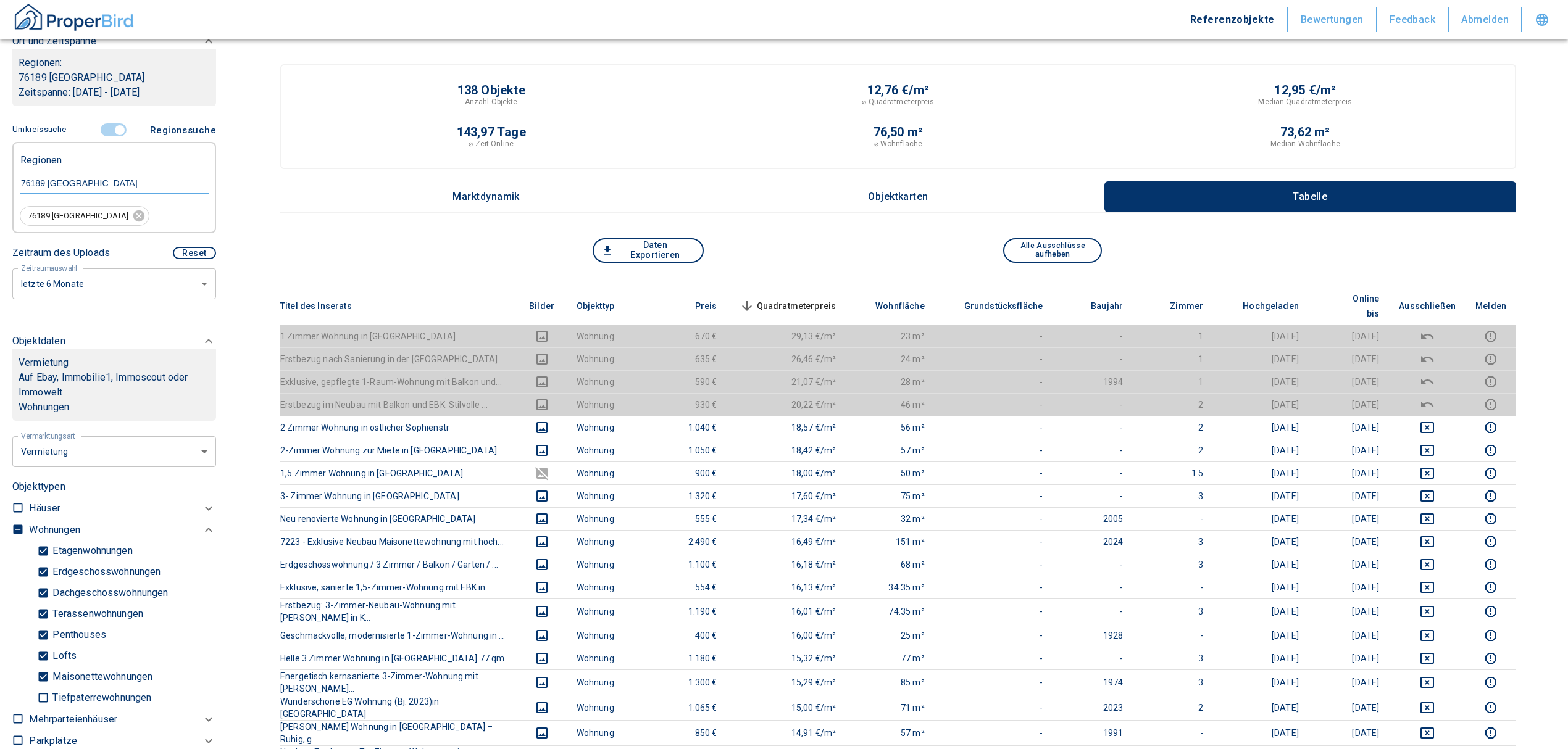
click at [788, 299] on span "Quadratmeterpreis sorted descending" at bounding box center [787, 306] width 99 height 15
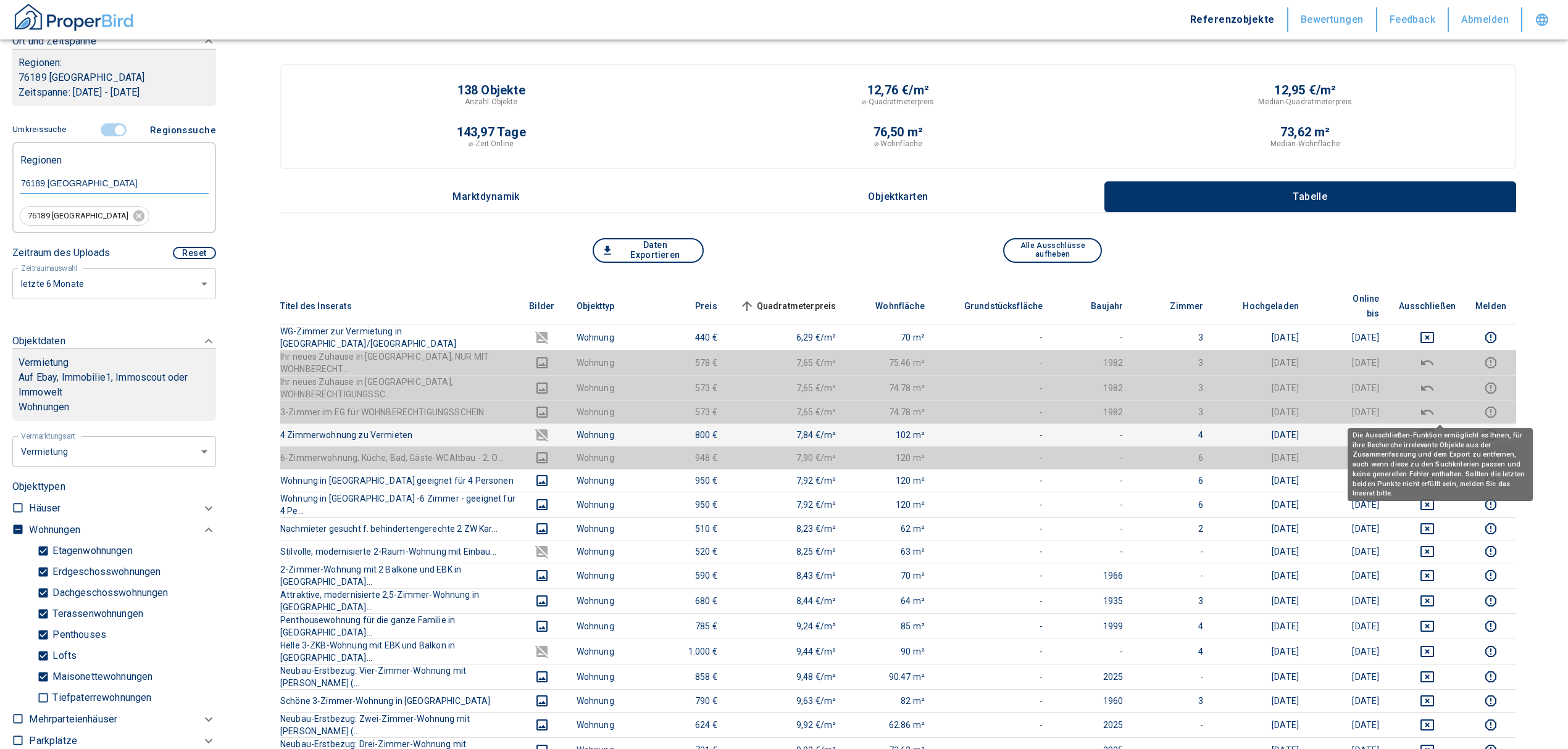
click at [1435, 427] on icon "deselect this listing" at bounding box center [1427, 434] width 15 height 15
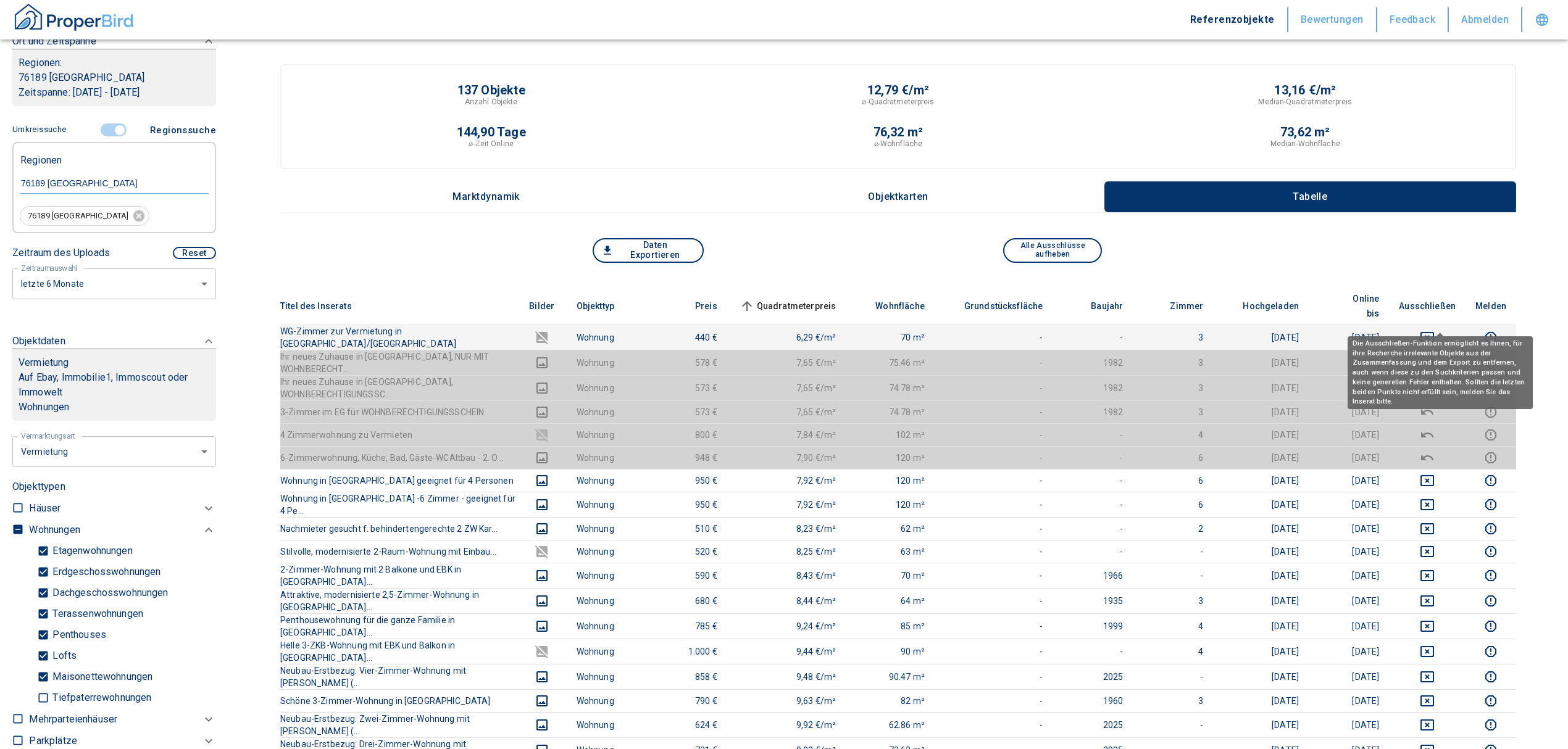
click at [1435, 330] on icon "deselect this listing" at bounding box center [1427, 337] width 15 height 15
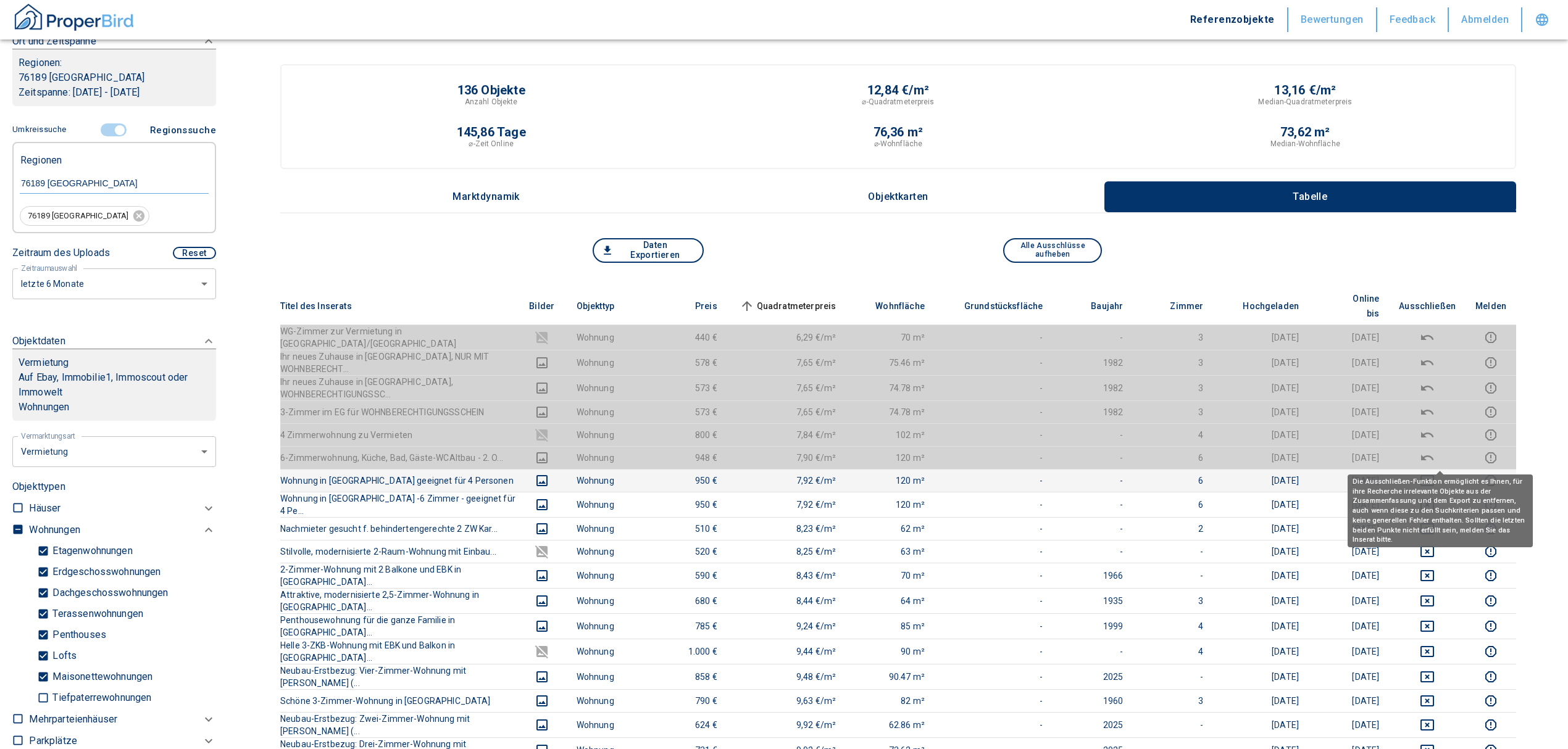
click at [1435, 473] on icon "deselect this listing" at bounding box center [1427, 480] width 15 height 15
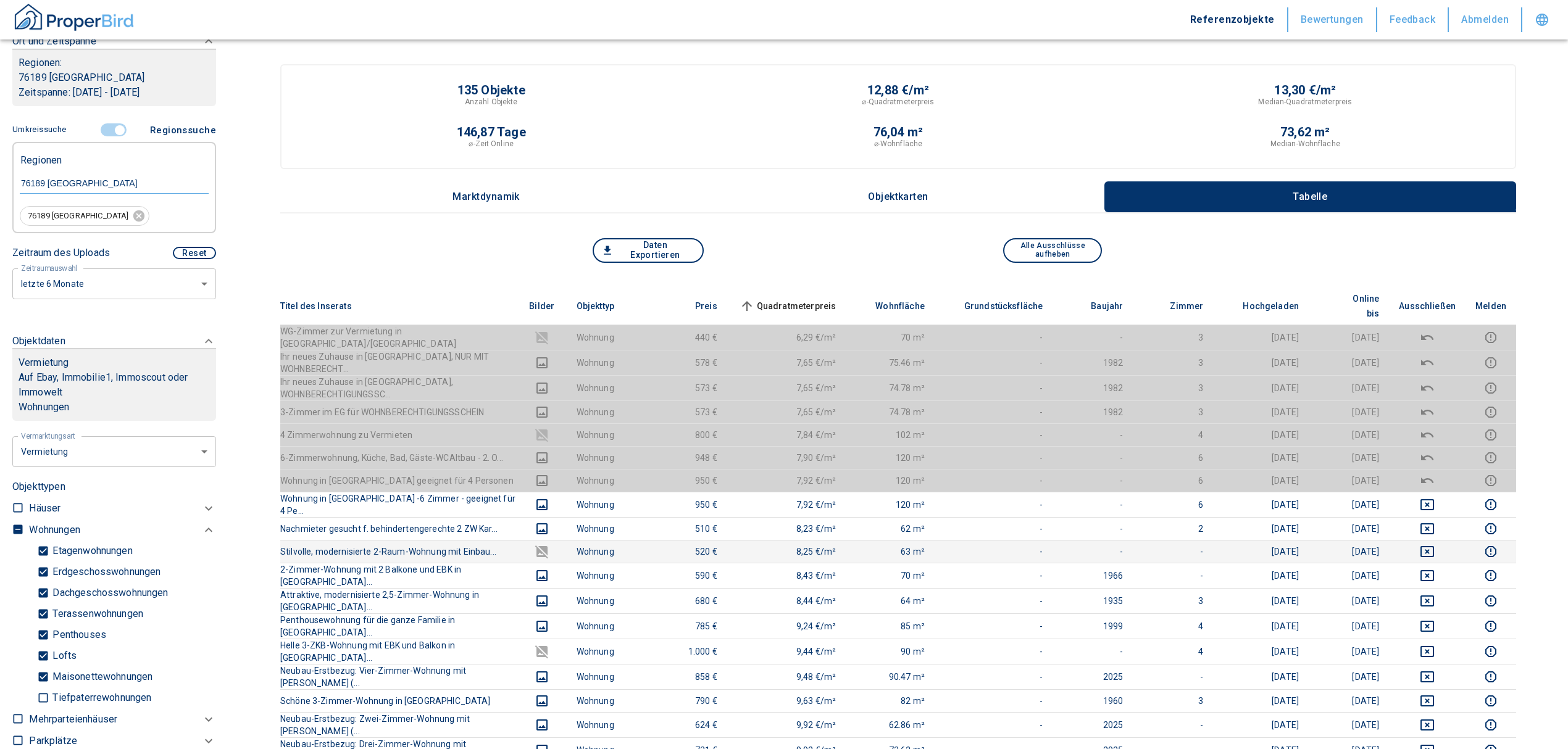
scroll to position [164, 0]
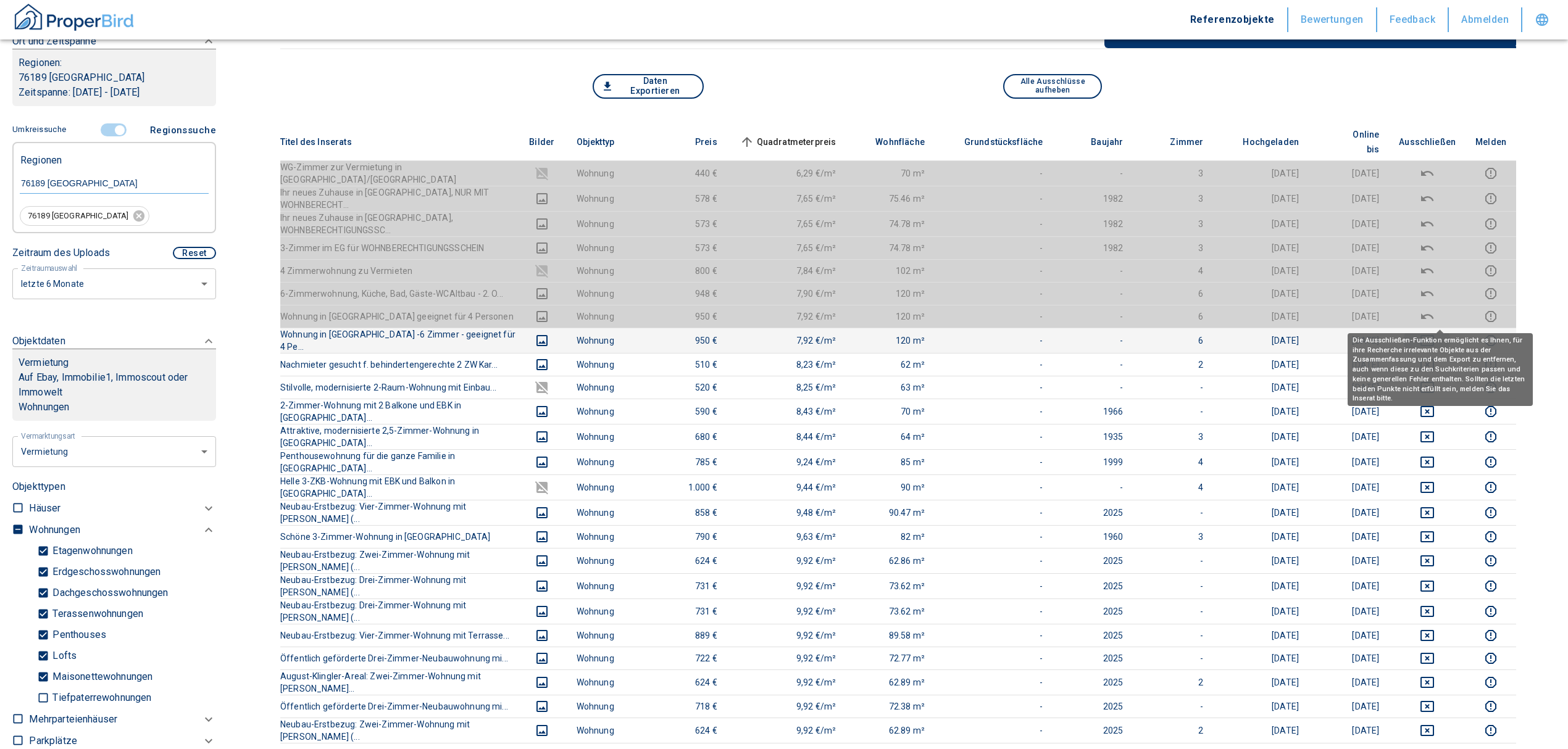
click at [1435, 333] on icon "deselect this listing" at bounding box center [1427, 340] width 15 height 15
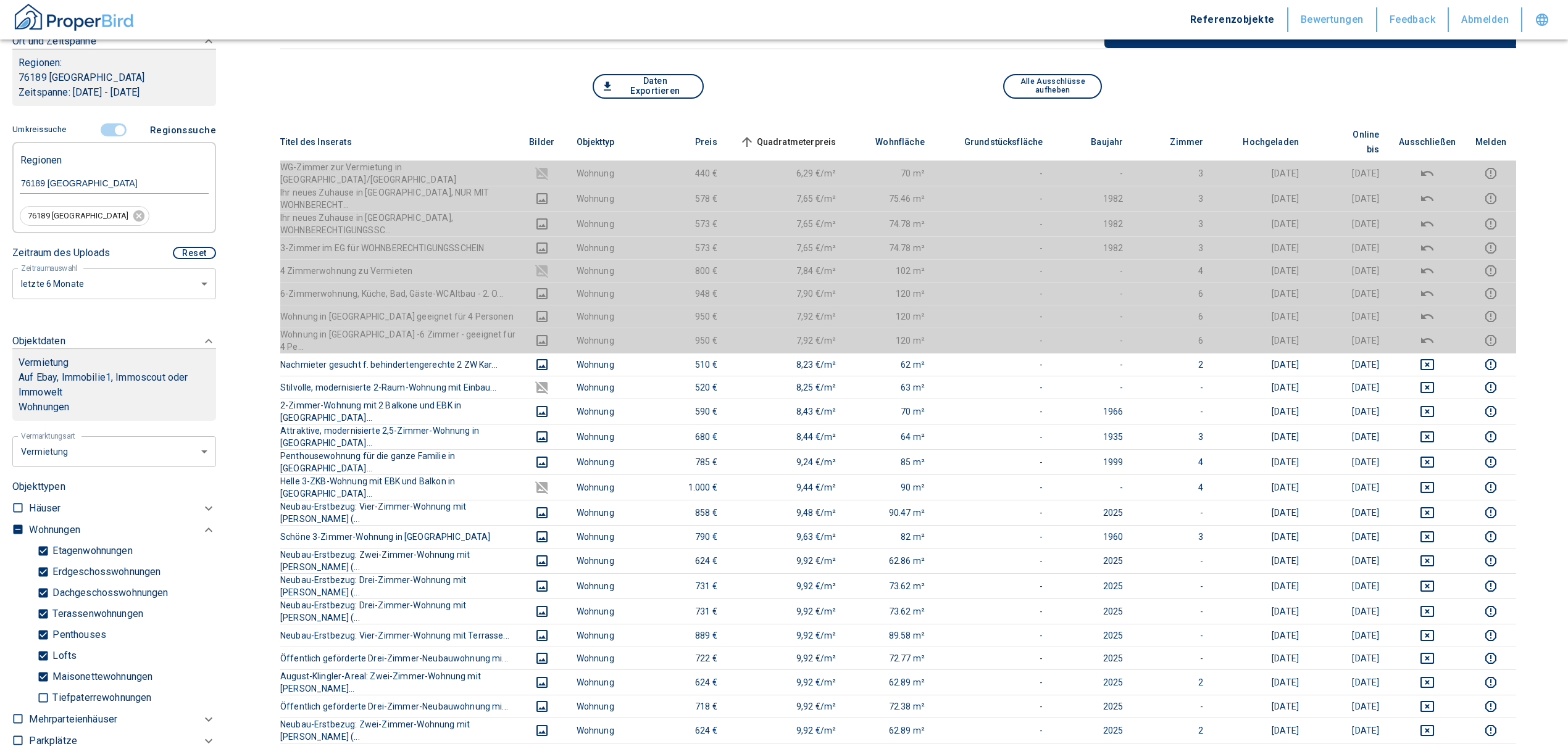
click at [794, 134] on span "Quadratmeterpreis sorted ascending" at bounding box center [787, 141] width 99 height 15
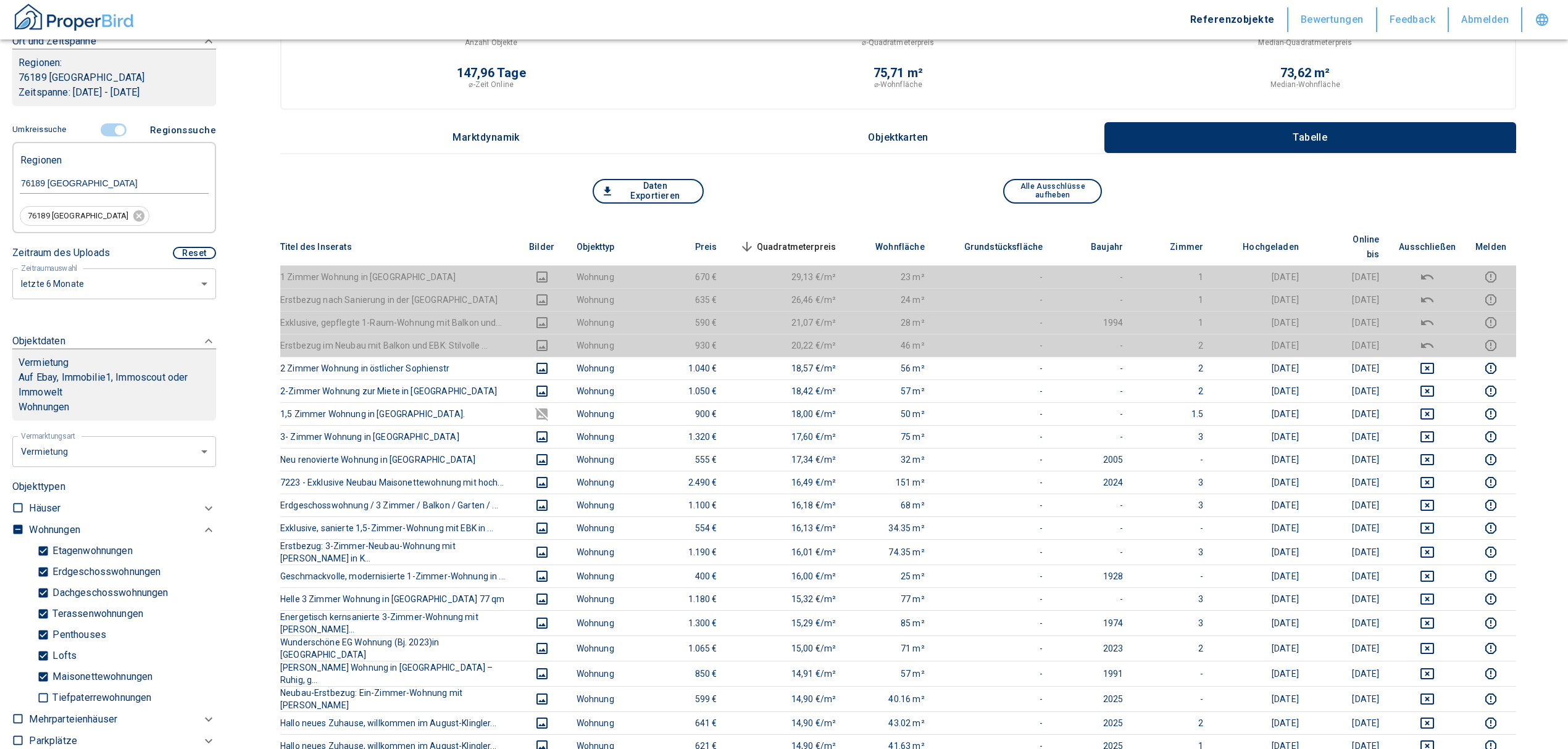
scroll to position [0, 0]
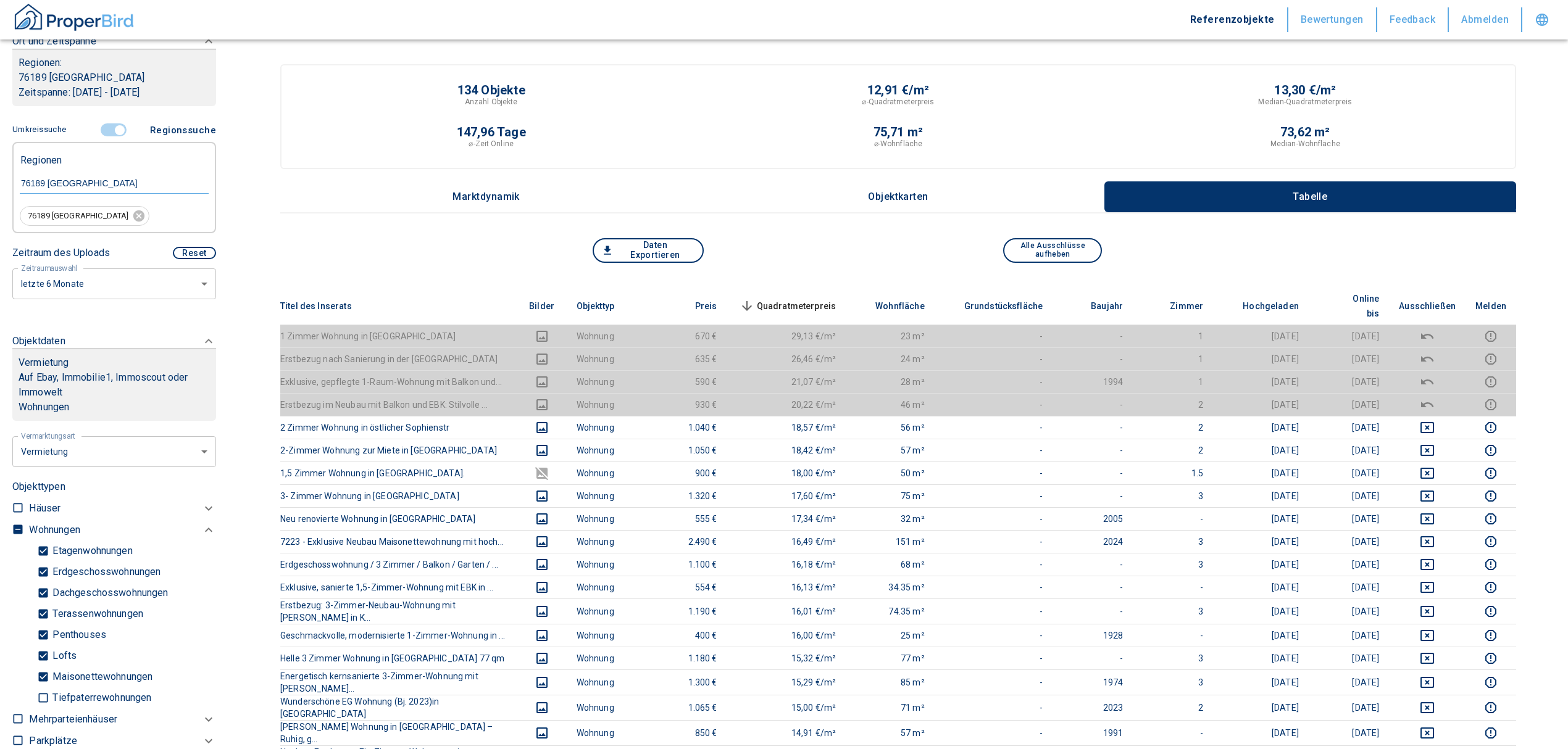
click at [810, 290] on th "Quadratmeterpreis sorted descending" at bounding box center [786, 306] width 119 height 38
click at [810, 299] on span "Quadratmeterpreis sorted descending" at bounding box center [787, 306] width 99 height 15
